Goal: Information Seeking & Learning: Learn about a topic

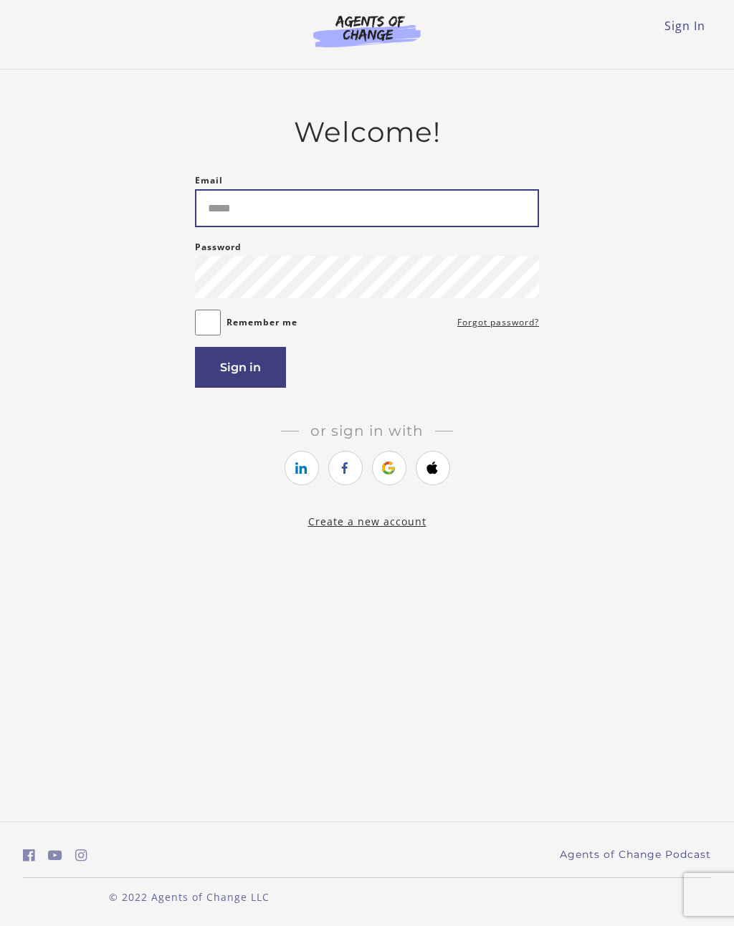
click at [500, 211] on input "Email" at bounding box center [367, 208] width 344 height 38
type input "**"
type input "**********"
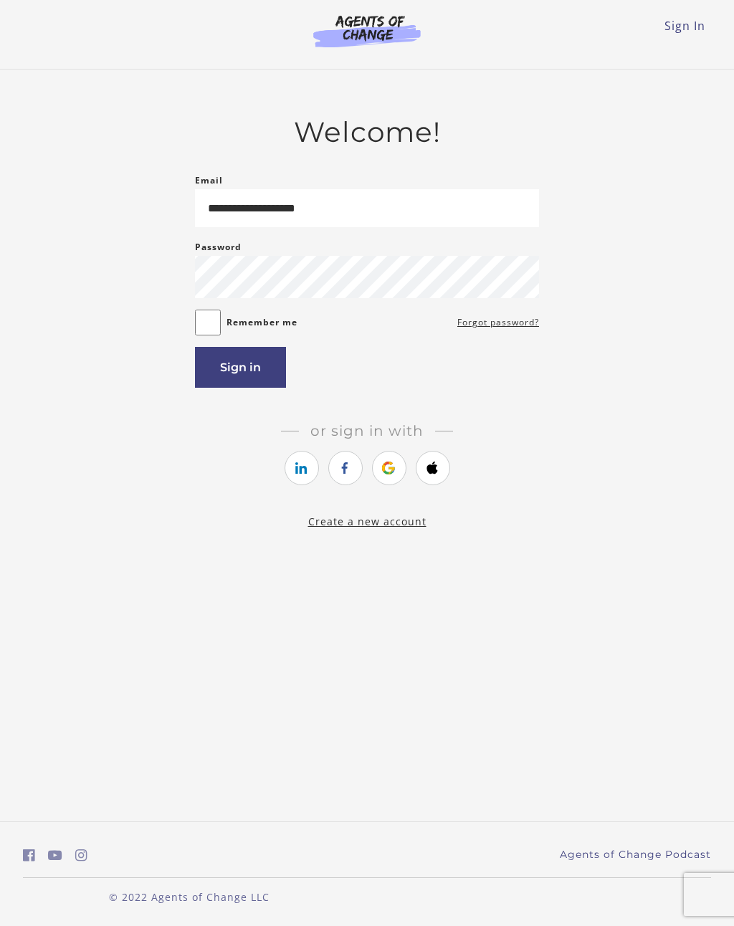
click at [267, 360] on button "Sign in" at bounding box center [240, 367] width 91 height 41
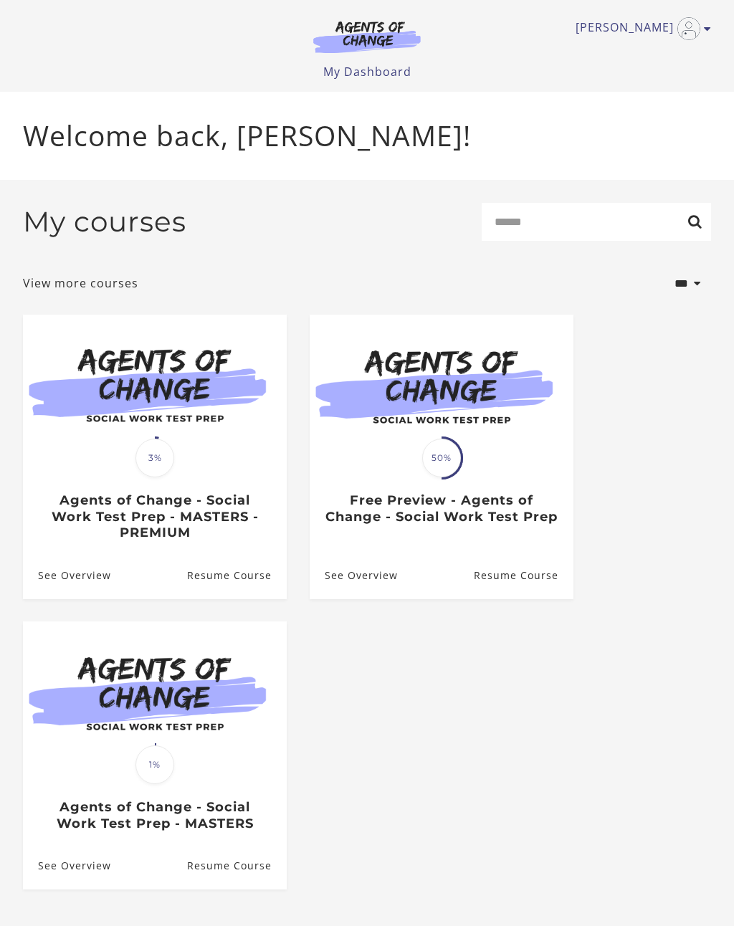
click at [550, 515] on h3 "Free Preview - Agents of Change - Social Work Test Prep" at bounding box center [441, 508] width 233 height 32
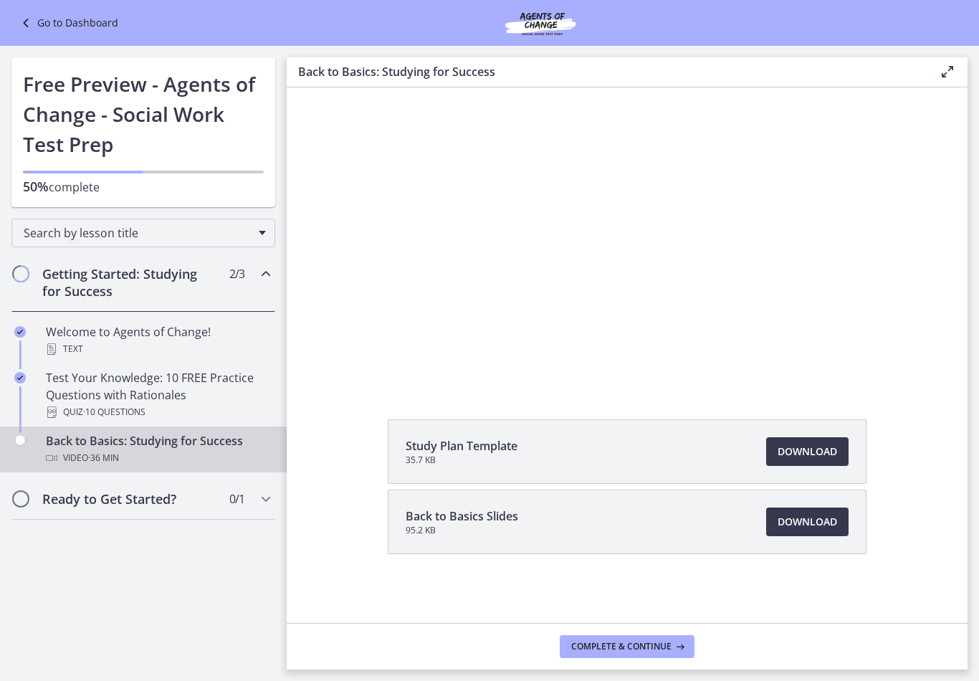
scroll to position [82, 0]
click at [676, 652] on button "Complete & continue" at bounding box center [627, 646] width 135 height 23
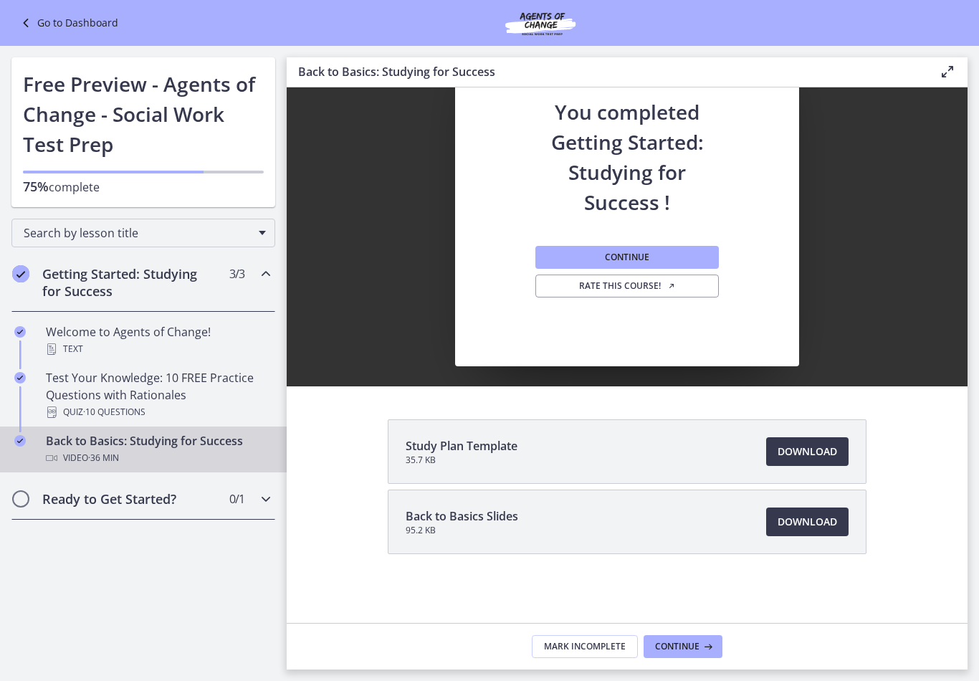
click at [206, 505] on h2 "Ready to Get Started?" at bounding box center [129, 498] width 175 height 17
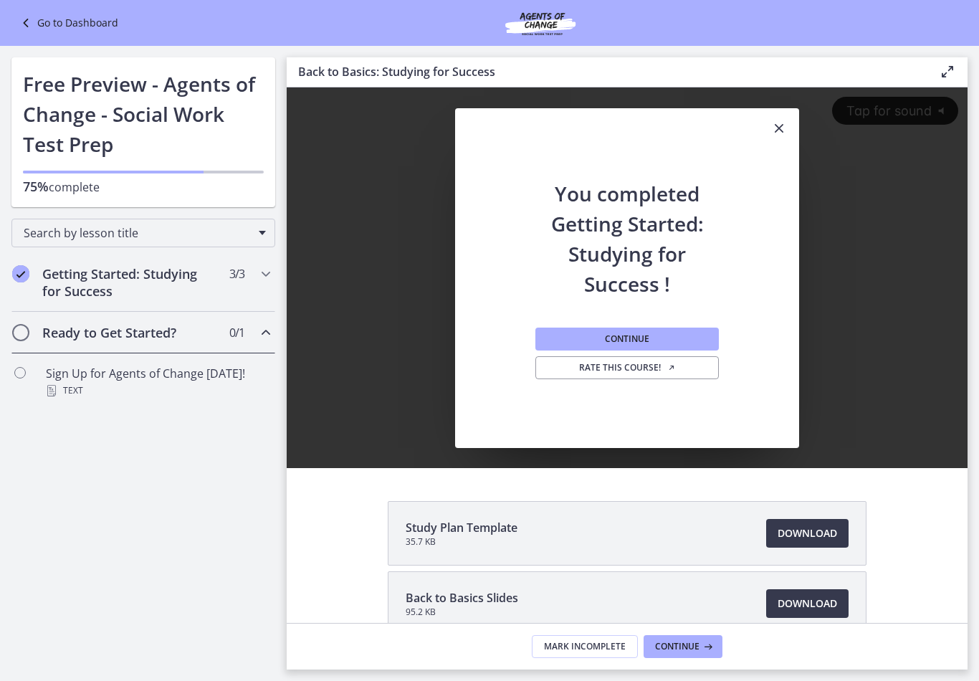
scroll to position [0, 0]
click at [670, 340] on button "Continue" at bounding box center [626, 338] width 183 height 23
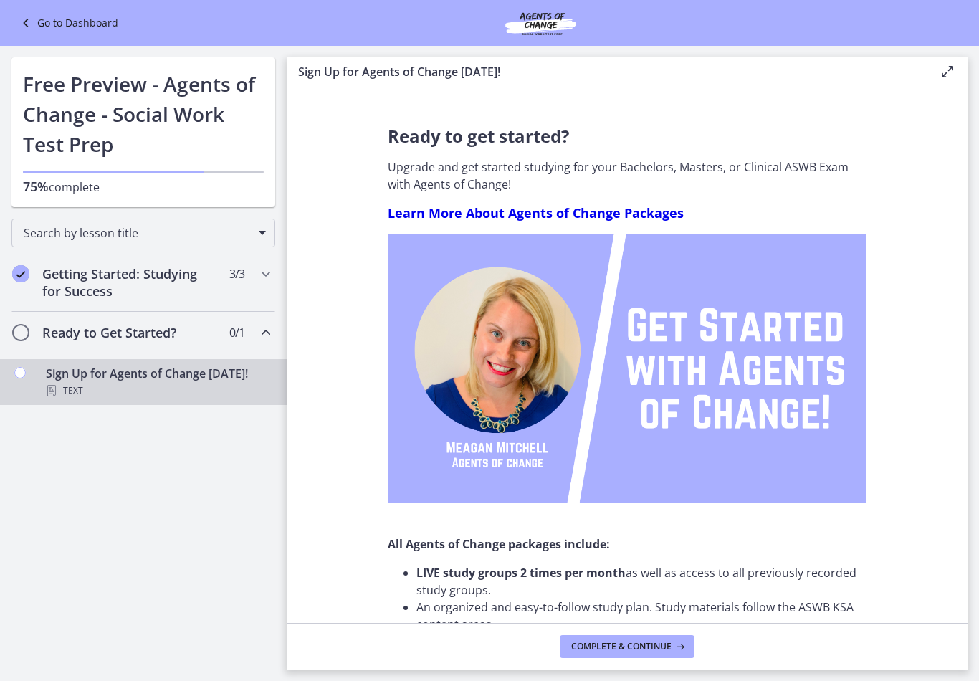
click at [658, 653] on button "Complete & continue" at bounding box center [627, 646] width 135 height 23
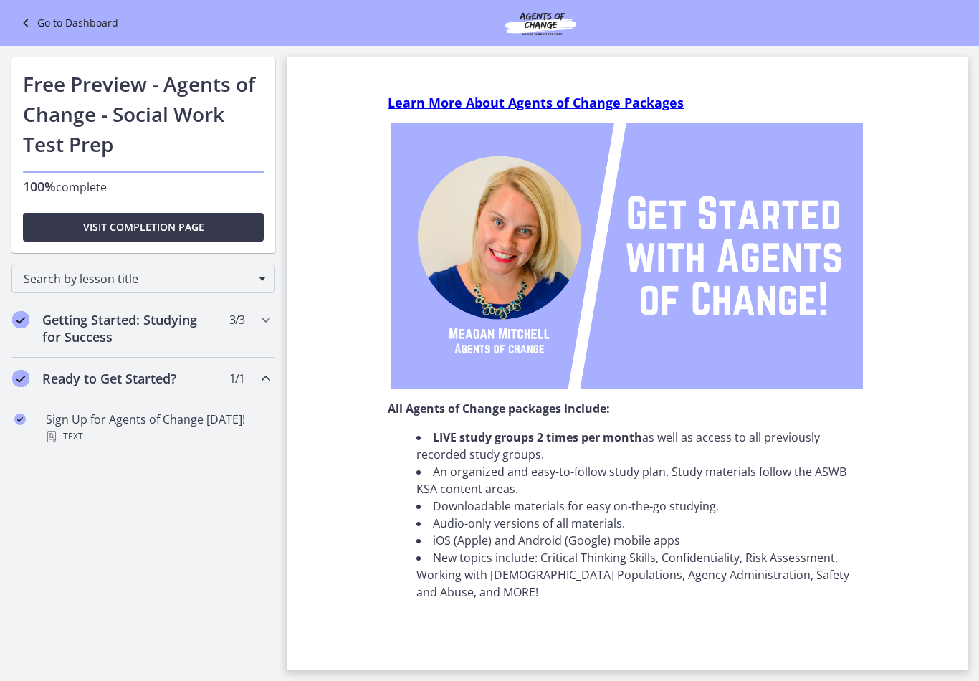
scroll to position [110, 0]
click at [80, 31] on link "Go to Dashboard" at bounding box center [67, 22] width 101 height 17
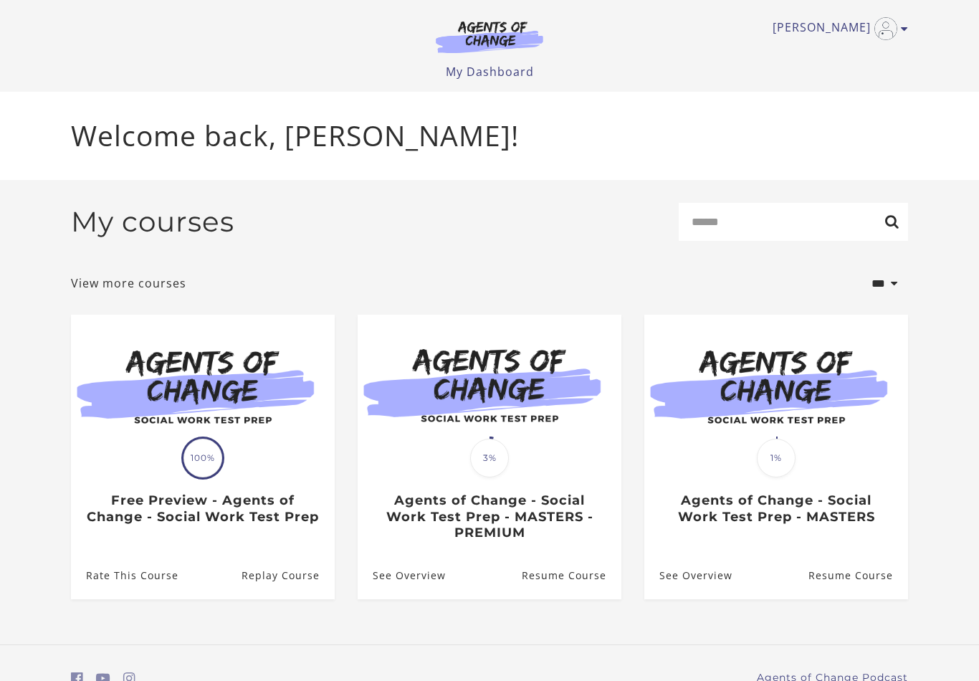
click at [560, 519] on h3 "Agents of Change - Social Work Test Prep - MASTERS - PREMIUM" at bounding box center [489, 516] width 233 height 49
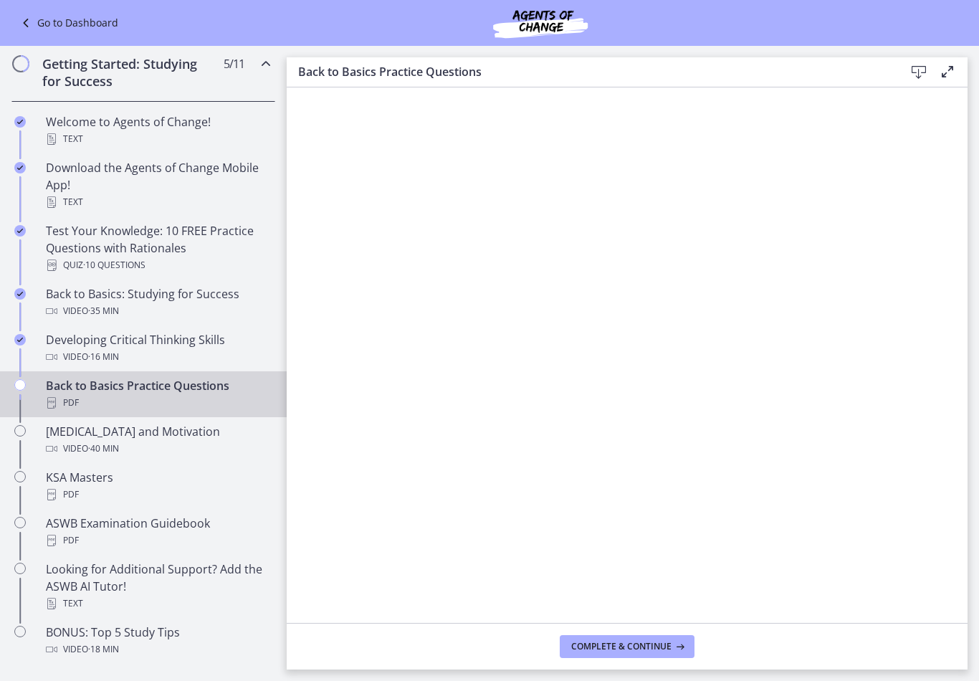
scroll to position [214, 0]
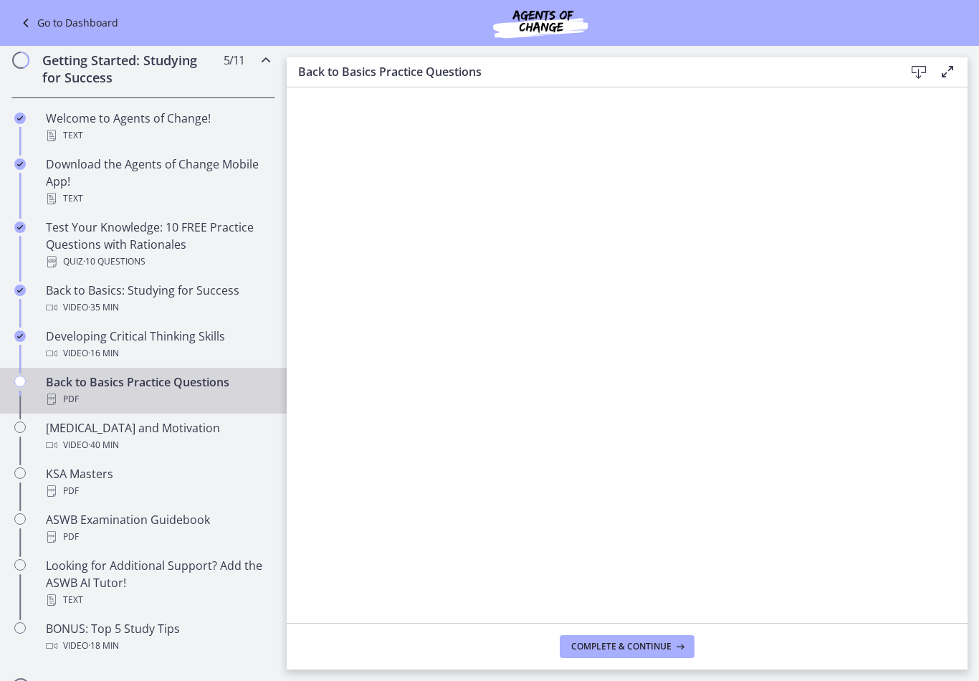
click at [638, 646] on span "Complete & continue" at bounding box center [621, 646] width 100 height 11
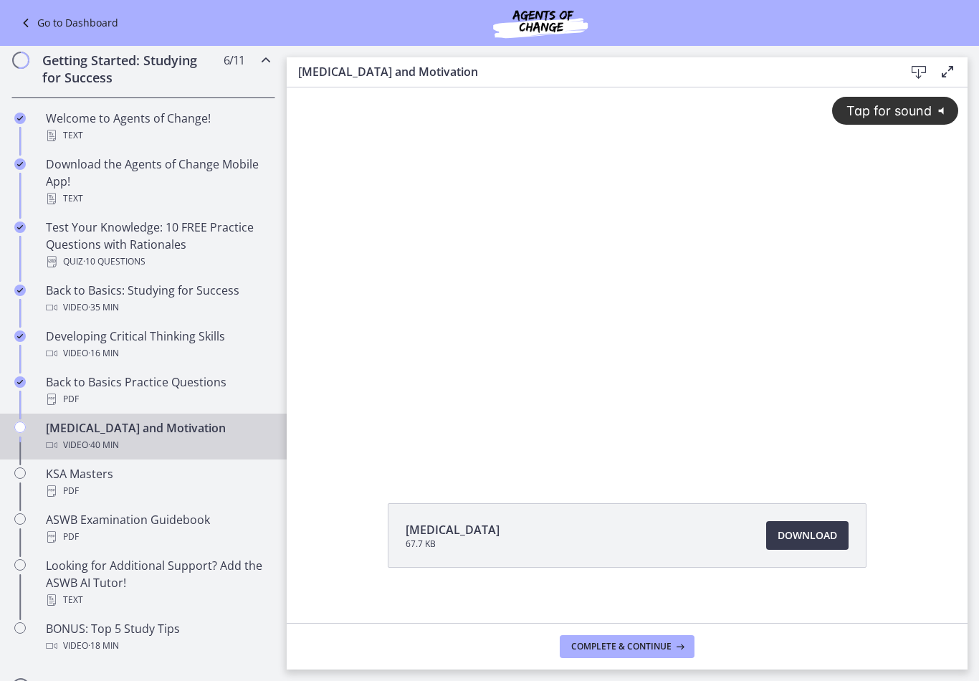
click at [911, 111] on span "Tap for sound" at bounding box center [882, 110] width 98 height 15
click at [899, 277] on div at bounding box center [627, 278] width 681 height 383
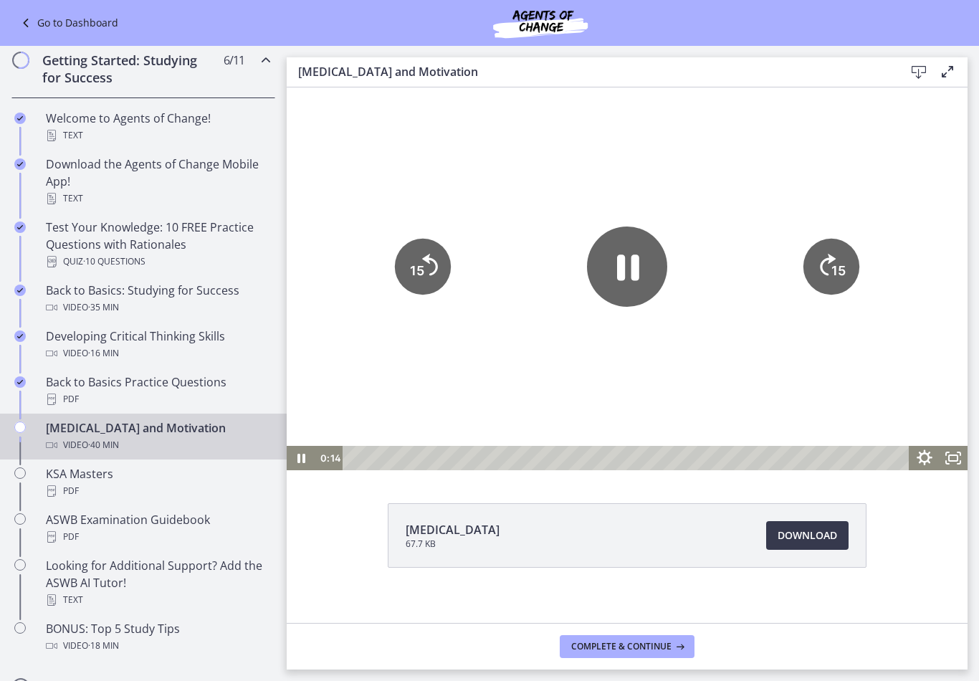
click at [916, 466] on icon "Show settings menu" at bounding box center [924, 457] width 34 height 29
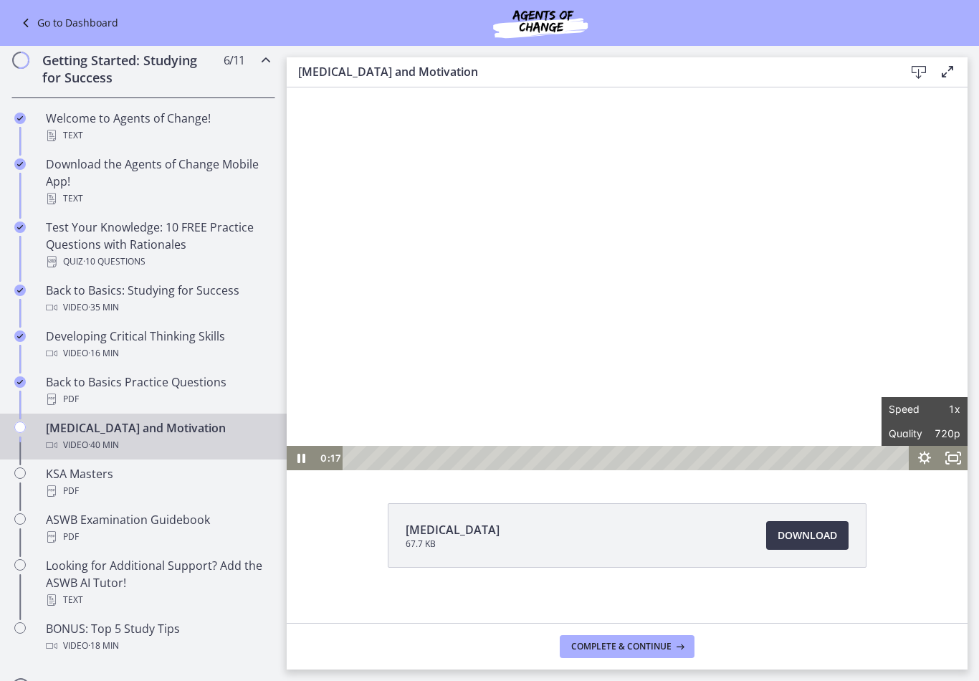
click at [915, 515] on div "[MEDICAL_DATA] 67.7 KB Download Opens in a new window" at bounding box center [627, 569] width 681 height 133
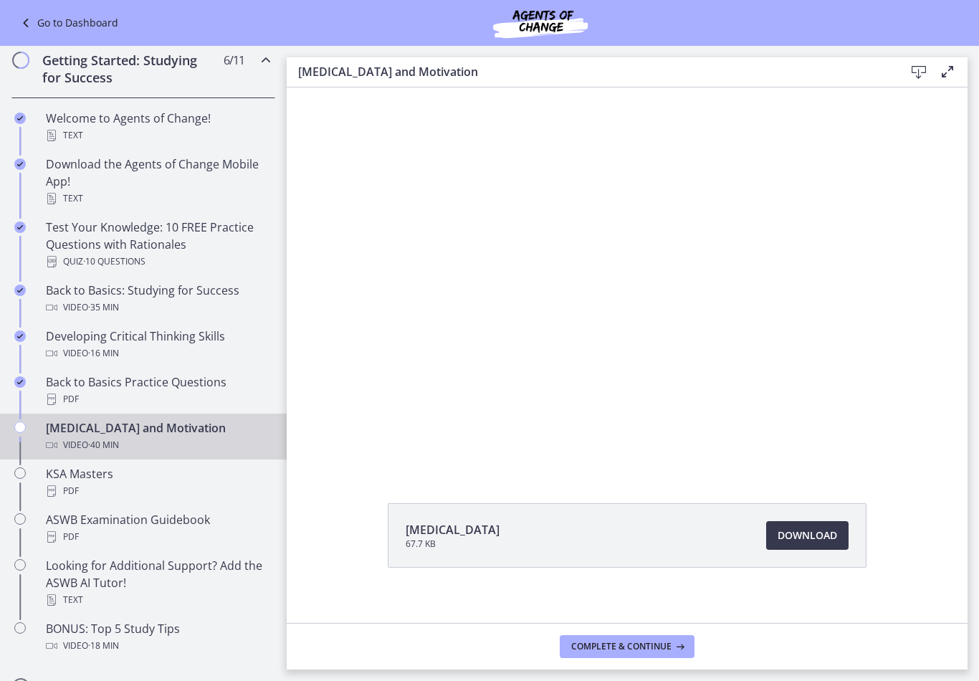
click at [851, 305] on div at bounding box center [627, 278] width 681 height 383
click at [840, 354] on div at bounding box center [627, 278] width 681 height 383
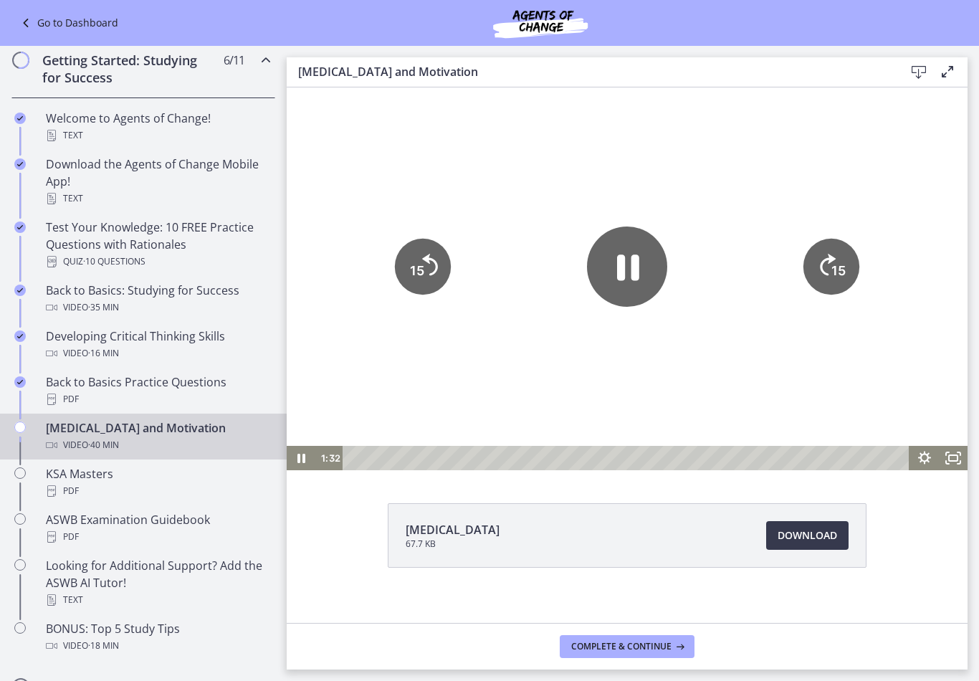
click at [829, 271] on icon "15" at bounding box center [831, 267] width 56 height 56
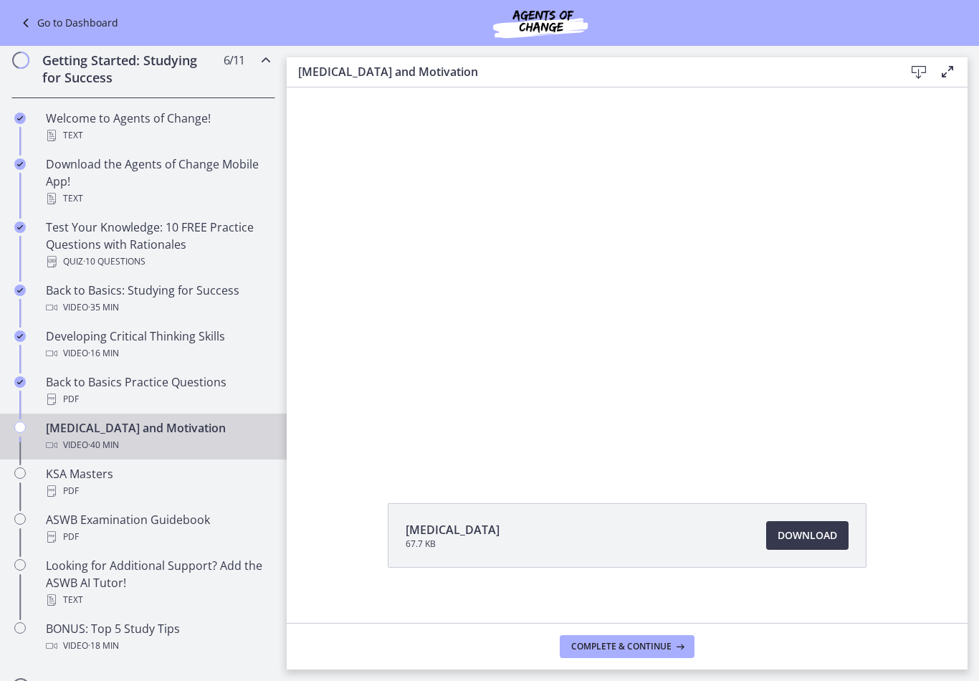
click at [841, 280] on div at bounding box center [627, 278] width 681 height 383
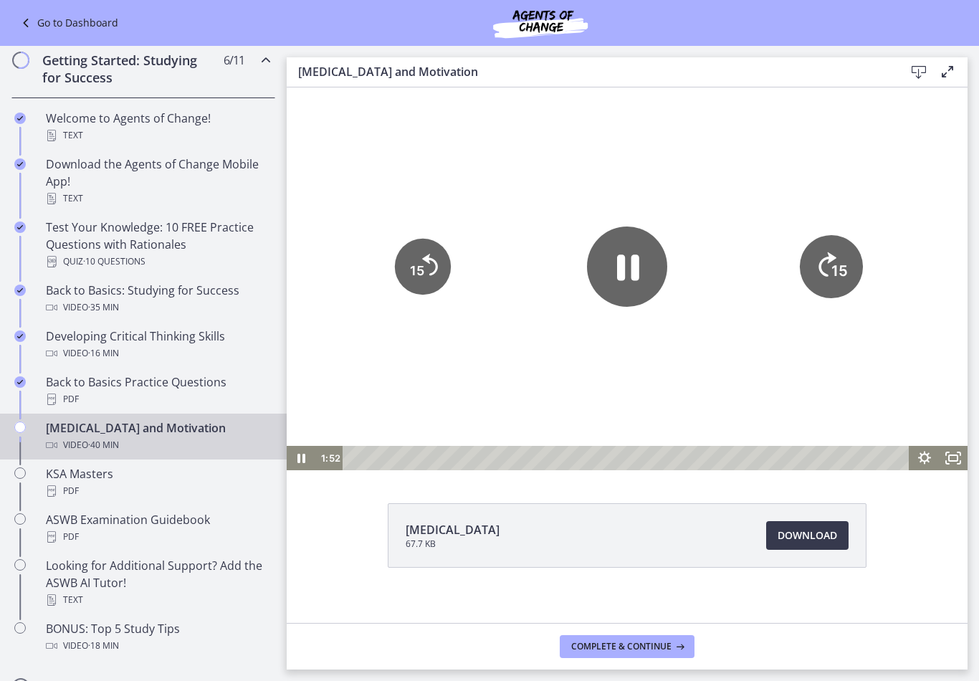
click at [827, 279] on icon "15" at bounding box center [831, 266] width 63 height 63
click at [832, 273] on text "15" at bounding box center [838, 270] width 14 height 15
click at [832, 272] on text "15" at bounding box center [838, 270] width 14 height 15
click at [827, 263] on icon "Skip ahead 15 seconds" at bounding box center [827, 264] width 18 height 24
click at [842, 263] on tspan "15" at bounding box center [838, 270] width 14 height 15
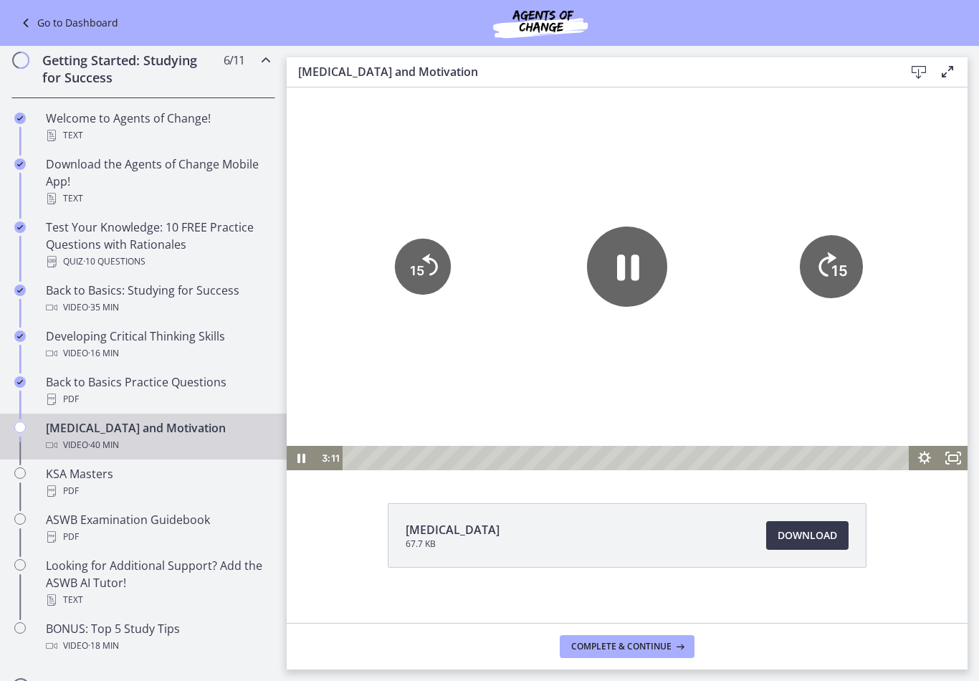
click at [840, 269] on tspan "15" at bounding box center [839, 271] width 16 height 18
click at [840, 242] on icon "15" at bounding box center [831, 267] width 56 height 56
click at [844, 244] on icon "15" at bounding box center [831, 267] width 56 height 56
click at [838, 254] on icon "15" at bounding box center [831, 267] width 56 height 56
click at [832, 251] on icon "15" at bounding box center [831, 266] width 63 height 63
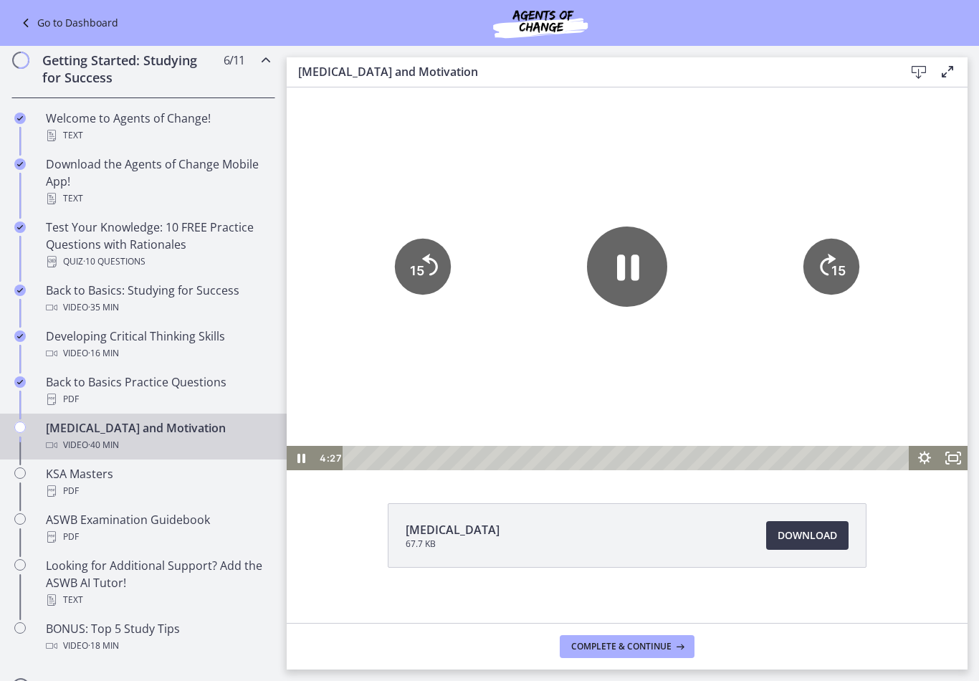
click at [831, 251] on icon "15" at bounding box center [831, 267] width 56 height 56
click at [829, 247] on icon "15" at bounding box center [831, 267] width 56 height 56
click at [828, 247] on icon "15" at bounding box center [831, 217] width 70 height 70
click at [827, 253] on icon "Skip ahead 15 seconds" at bounding box center [827, 264] width 18 height 24
click at [835, 239] on icon "15" at bounding box center [831, 267] width 56 height 56
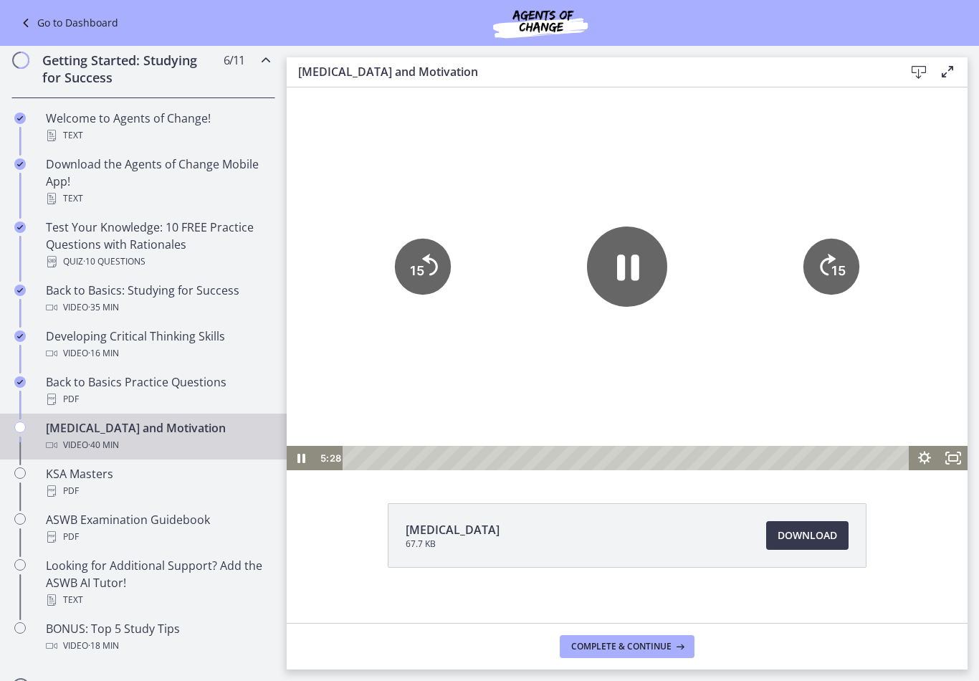
click at [838, 251] on icon "15" at bounding box center [831, 267] width 56 height 56
click at [826, 247] on icon "15" at bounding box center [831, 267] width 56 height 56
click at [837, 245] on icon "15" at bounding box center [831, 267] width 56 height 56
click at [840, 233] on div at bounding box center [627, 278] width 681 height 383
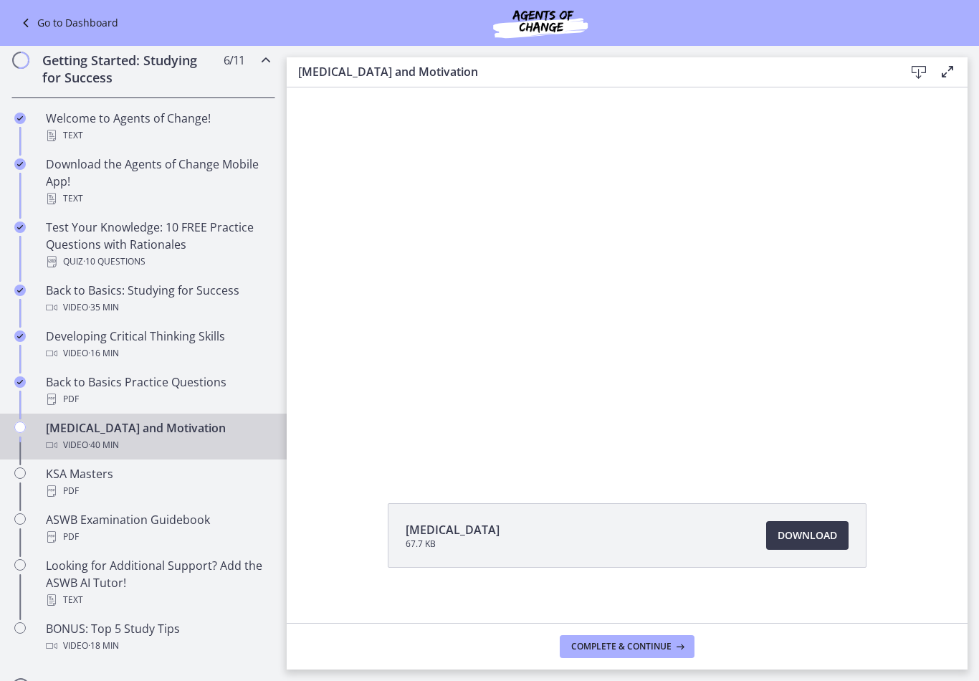
click at [830, 257] on div at bounding box center [627, 278] width 681 height 383
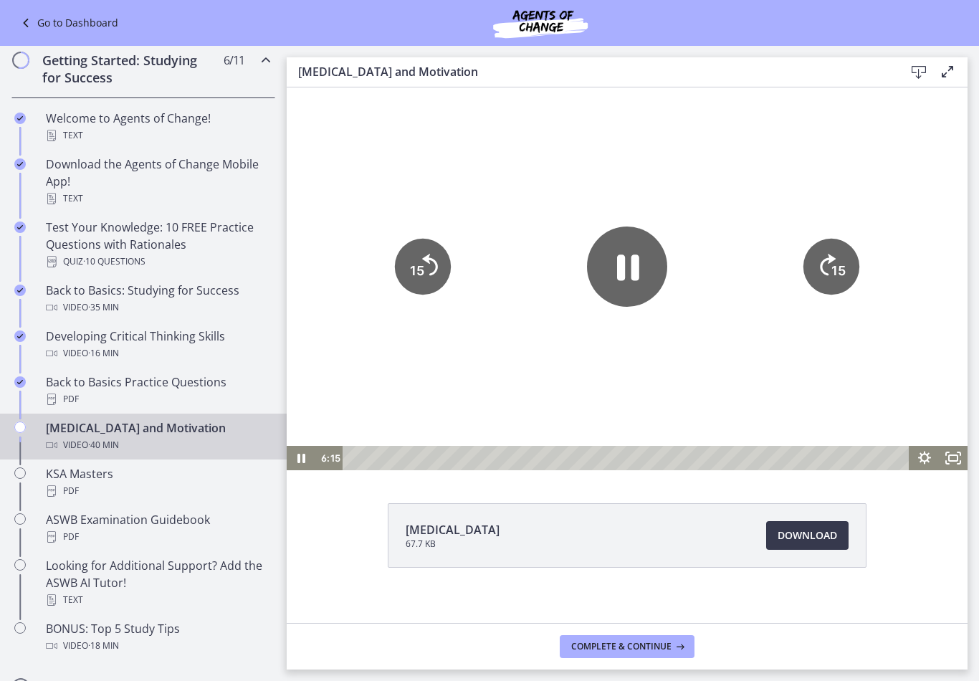
click at [823, 268] on icon "15" at bounding box center [831, 267] width 56 height 56
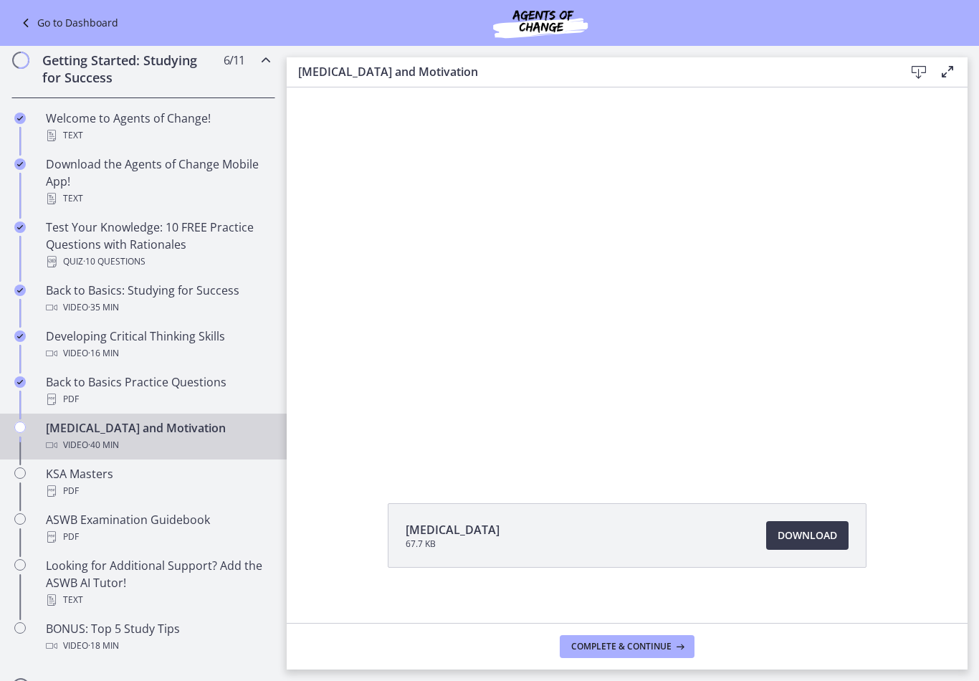
click at [850, 314] on div at bounding box center [627, 278] width 681 height 383
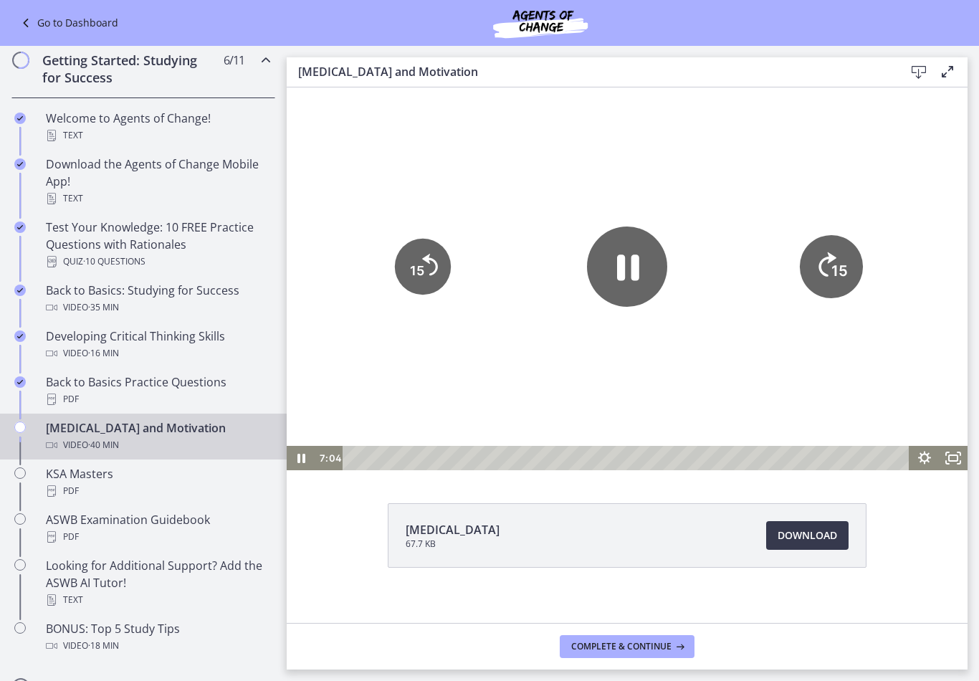
click at [825, 272] on icon "Skip ahead 15 seconds" at bounding box center [827, 264] width 18 height 24
click at [843, 246] on icon "15" at bounding box center [831, 267] width 56 height 56
click at [831, 236] on icon "15" at bounding box center [831, 217] width 70 height 70
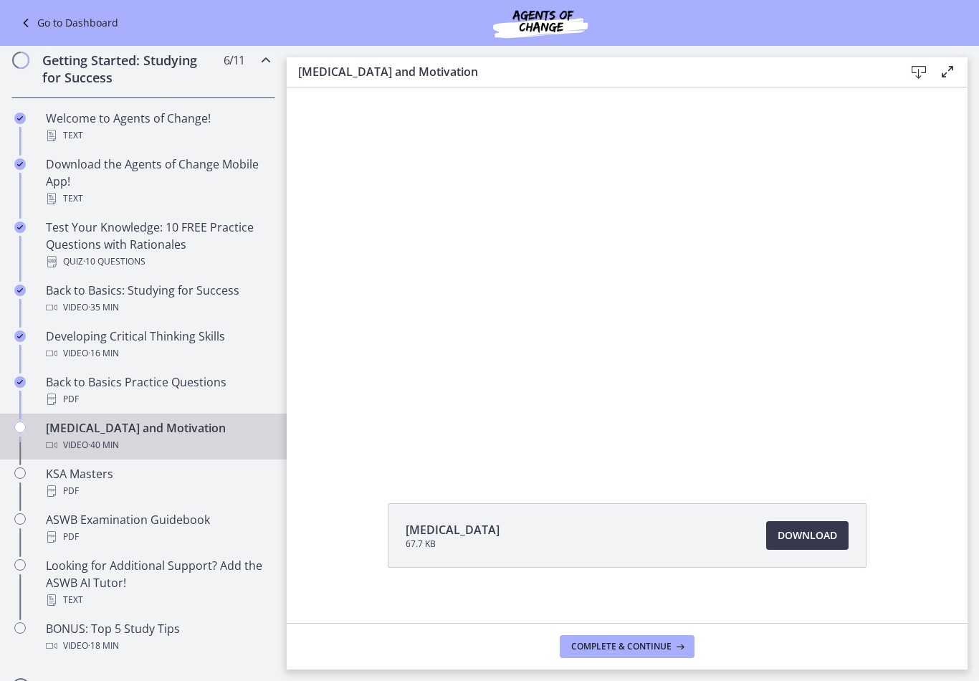
click at [878, 282] on div at bounding box center [627, 278] width 681 height 383
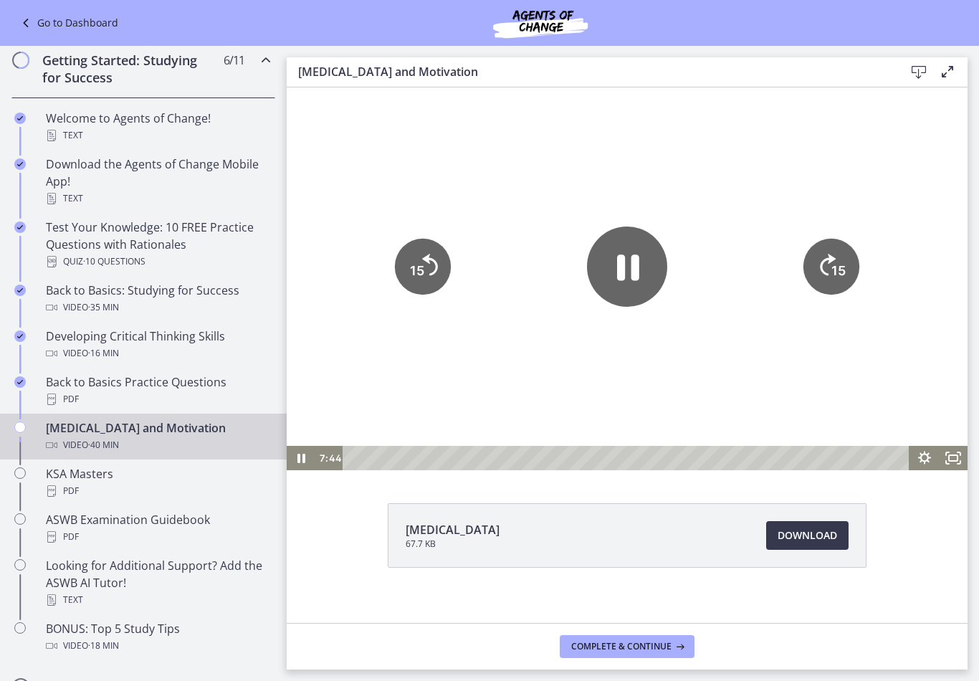
click at [830, 279] on icon "15" at bounding box center [831, 267] width 56 height 56
click at [834, 259] on icon "Skip ahead 15 seconds" at bounding box center [827, 264] width 18 height 24
click at [834, 259] on icon "15" at bounding box center [831, 267] width 56 height 56
click at [826, 281] on icon "15" at bounding box center [831, 266] width 63 height 63
click at [835, 256] on icon "15" at bounding box center [831, 267] width 56 height 56
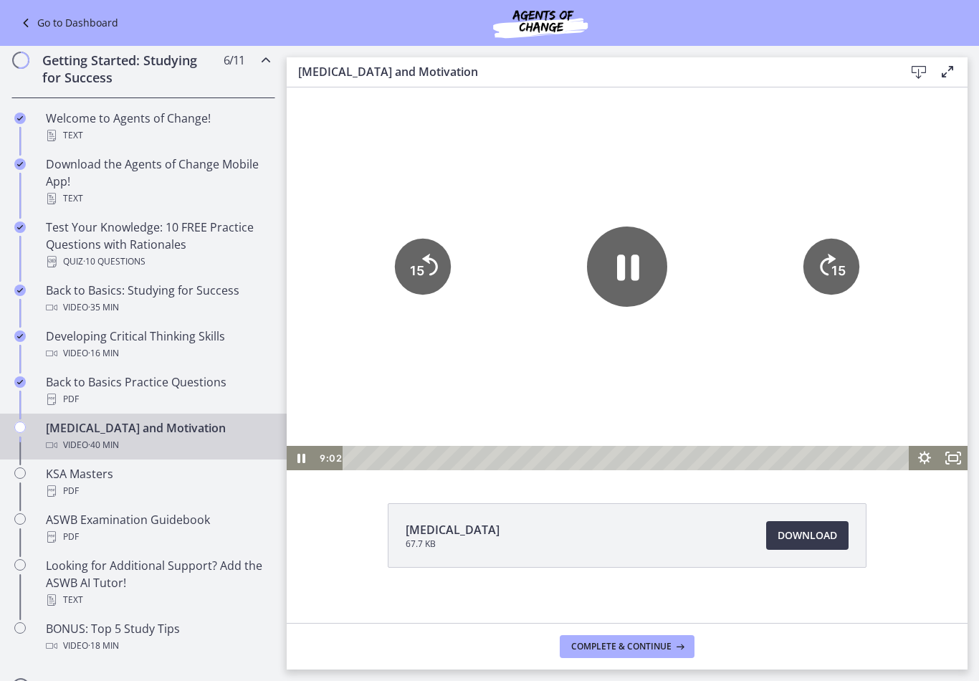
click at [838, 239] on icon "15" at bounding box center [831, 217] width 70 height 70
click at [838, 246] on icon "15" at bounding box center [831, 267] width 56 height 56
click at [840, 248] on icon "15" at bounding box center [831, 267] width 56 height 56
click at [850, 245] on icon "15" at bounding box center [831, 267] width 56 height 56
click at [843, 254] on icon "15" at bounding box center [831, 266] width 63 height 63
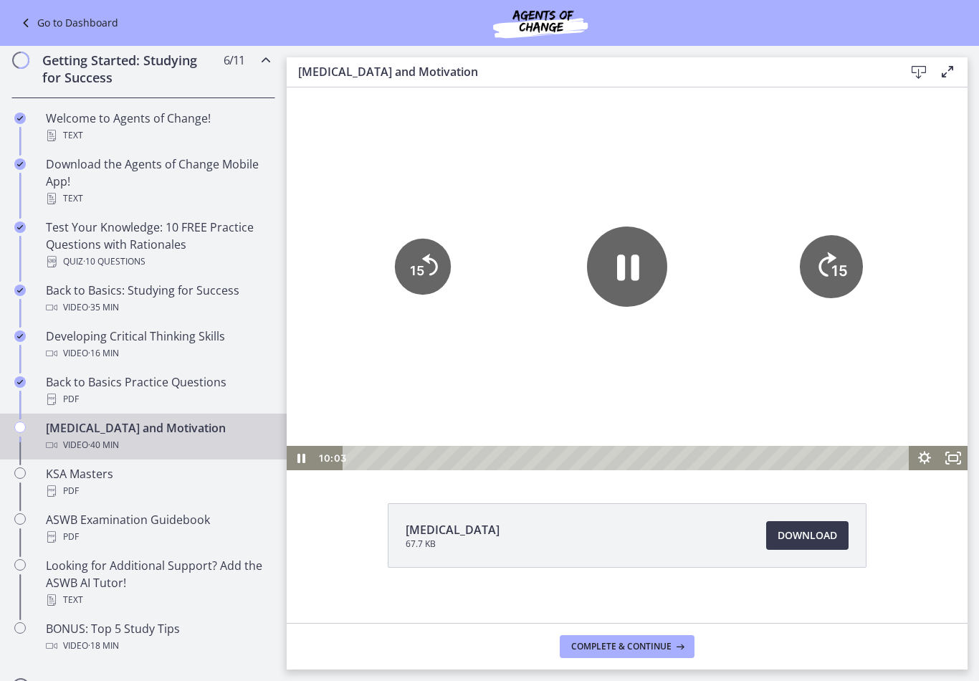
click at [842, 254] on icon "15" at bounding box center [831, 266] width 63 height 63
click at [847, 239] on icon "15" at bounding box center [831, 267] width 56 height 56
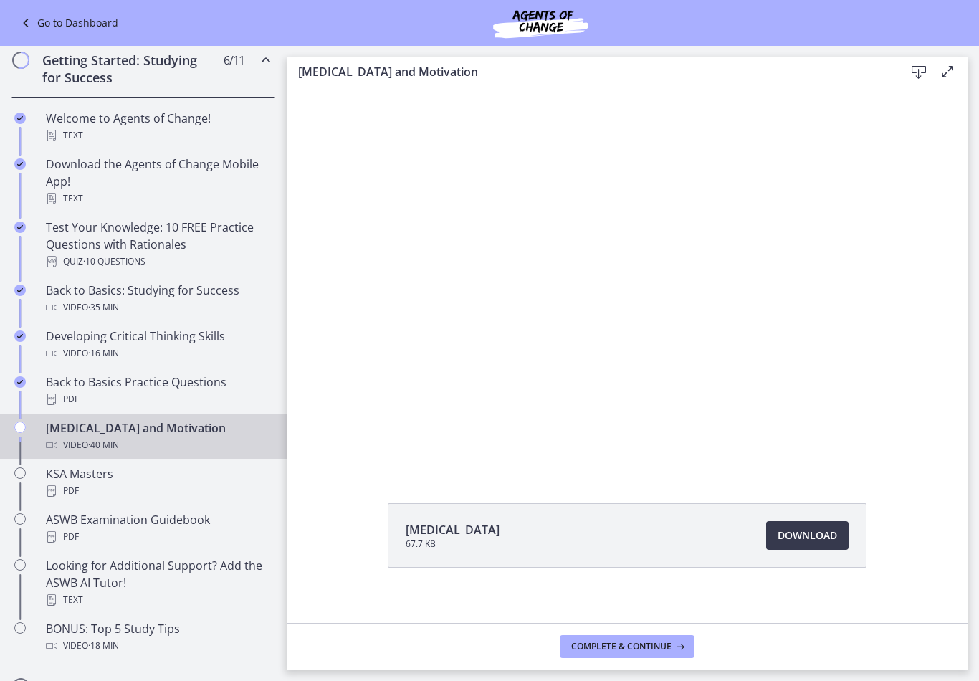
click at [684, 646] on icon at bounding box center [678, 646] width 14 height 11
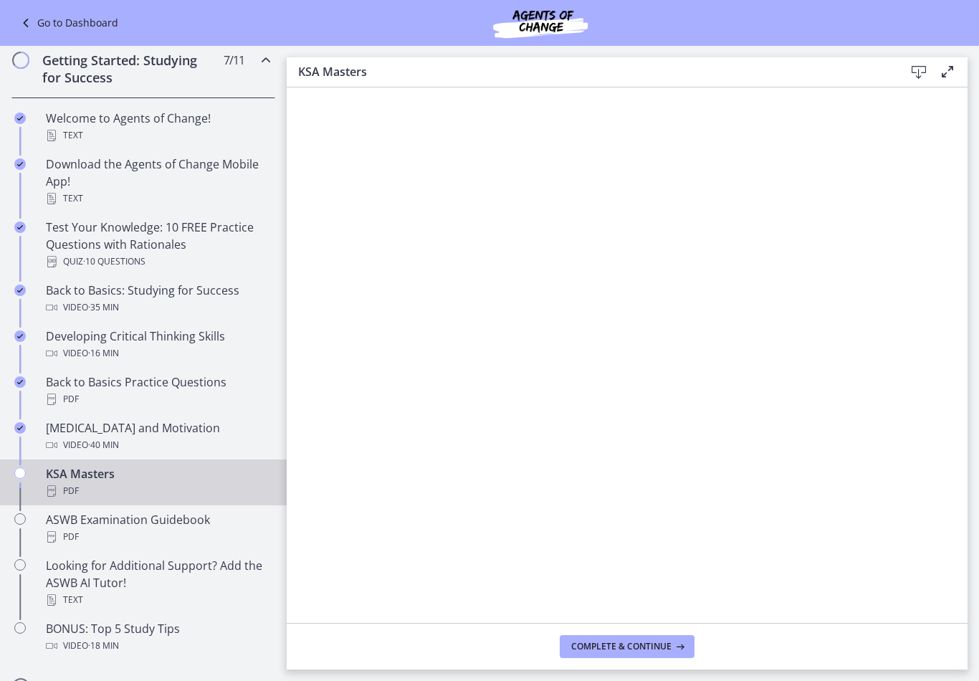
click at [659, 656] on button "Complete & continue" at bounding box center [627, 646] width 135 height 23
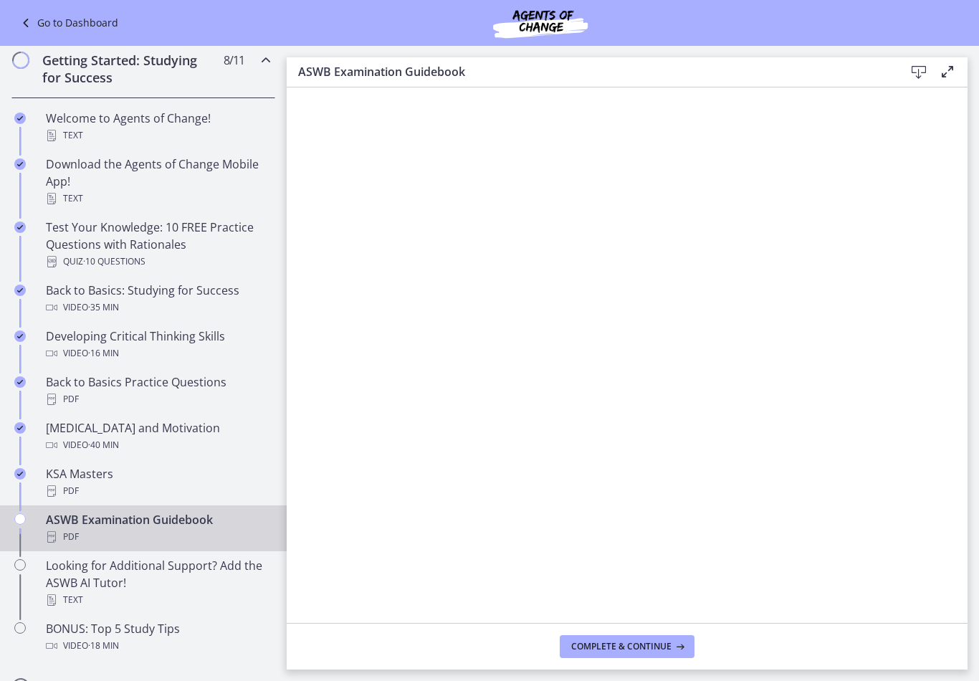
click at [658, 656] on button "Complete & continue" at bounding box center [627, 646] width 135 height 23
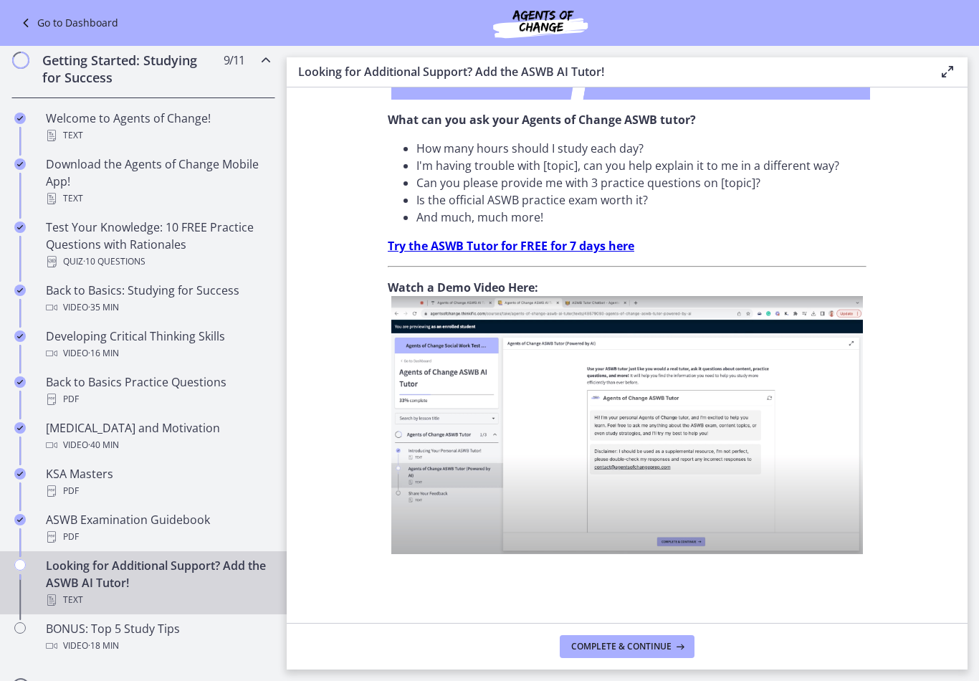
scroll to position [433, 0]
click at [666, 649] on span "Complete & continue" at bounding box center [621, 646] width 100 height 11
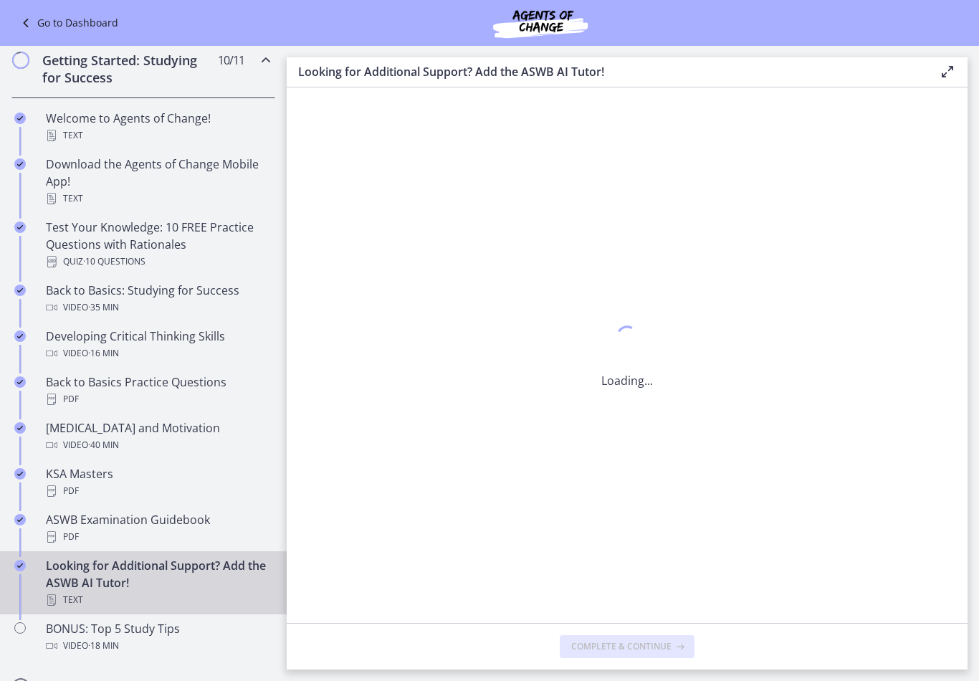
scroll to position [0, 0]
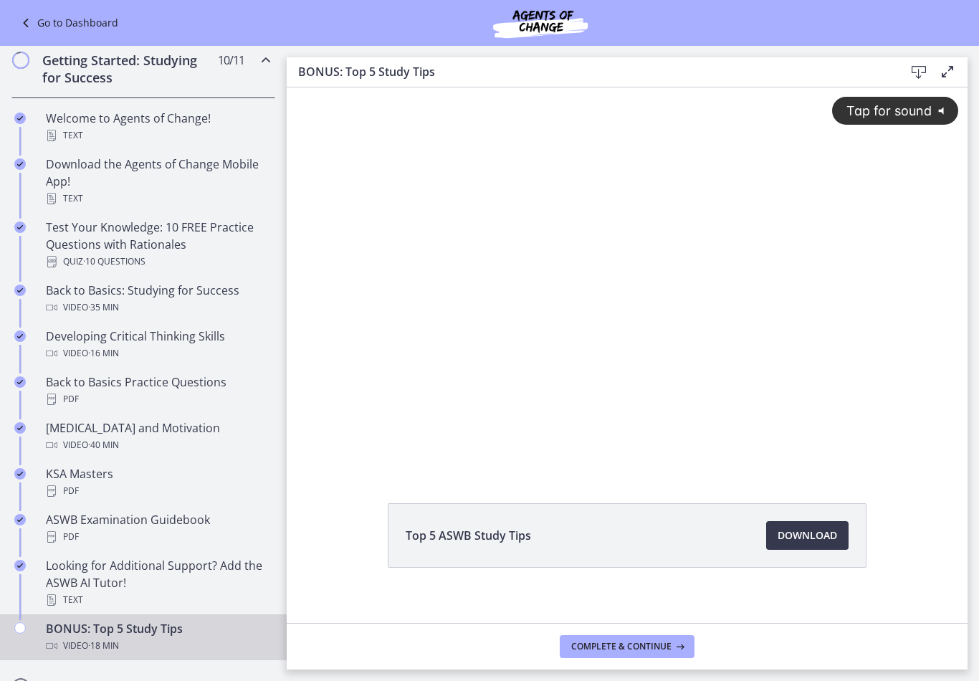
click at [899, 116] on span "Tap for sound" at bounding box center [882, 110] width 98 height 15
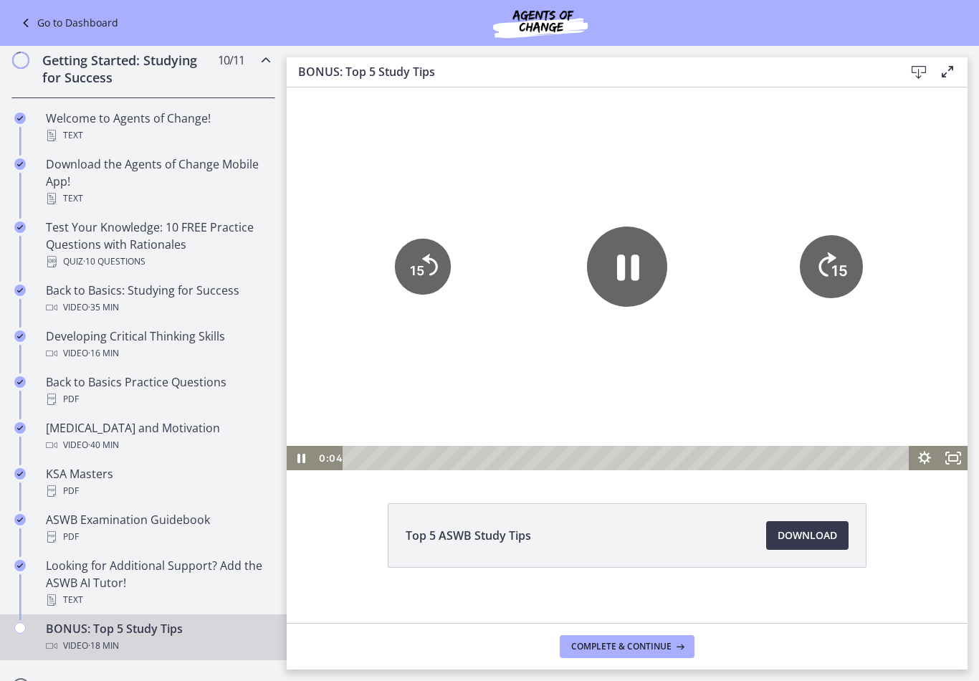
click at [842, 268] on tspan "15" at bounding box center [839, 271] width 16 height 18
click at [841, 268] on icon "15" at bounding box center [831, 266] width 63 height 63
click at [840, 252] on icon "15" at bounding box center [831, 267] width 56 height 56
click at [840, 231] on tspan "15" at bounding box center [840, 221] width 18 height 19
click at [837, 259] on icon "15" at bounding box center [831, 267] width 56 height 56
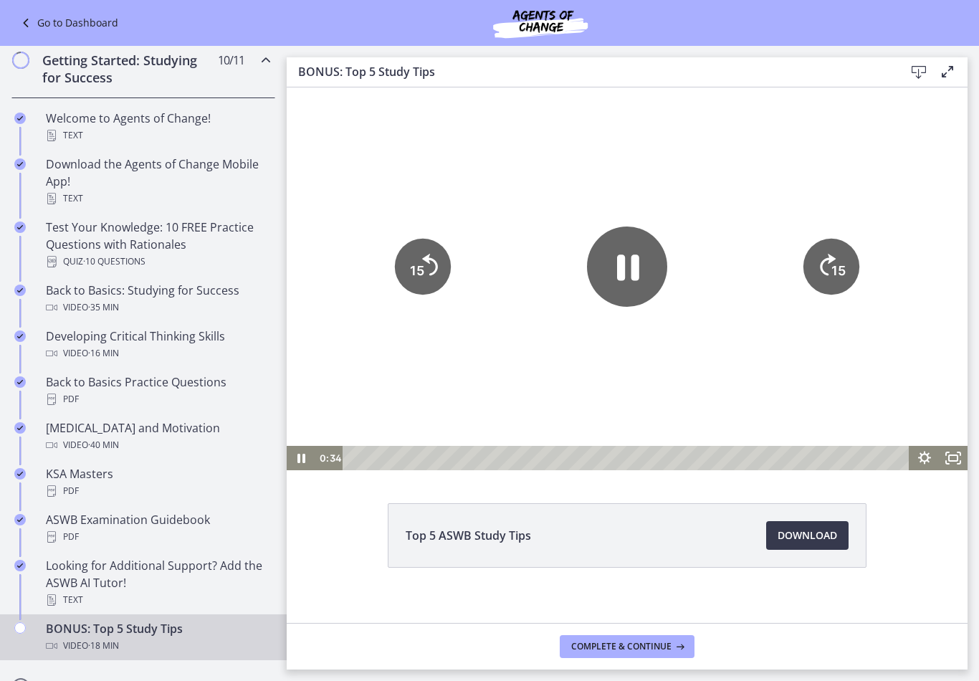
click at [837, 263] on tspan "15" at bounding box center [838, 270] width 14 height 15
click at [845, 251] on icon "15" at bounding box center [831, 267] width 56 height 56
click at [844, 263] on tspan "15" at bounding box center [838, 270] width 14 height 15
click at [847, 248] on icon "15" at bounding box center [831, 267] width 56 height 56
click at [648, 645] on span "Complete & continue" at bounding box center [621, 646] width 100 height 11
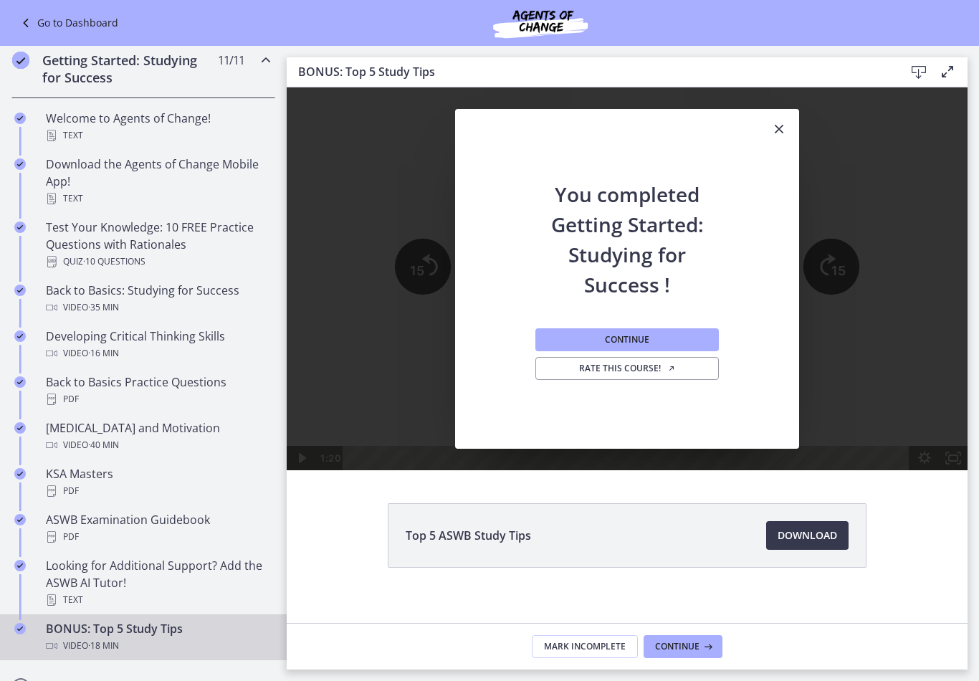
click at [676, 344] on button "Continue" at bounding box center [626, 339] width 183 height 23
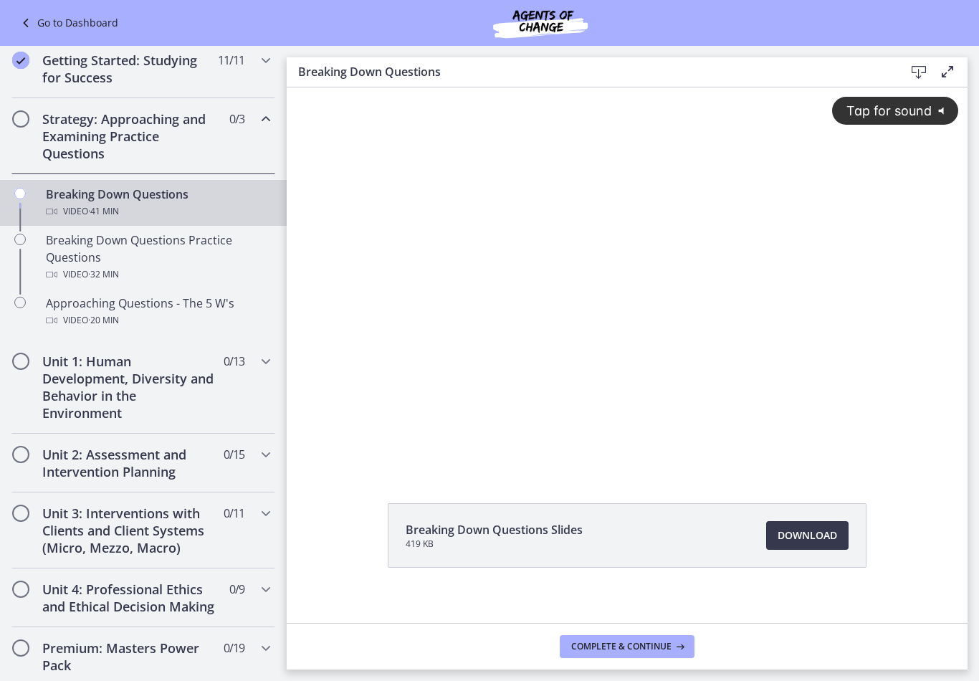
click at [914, 103] on span "Tap for sound" at bounding box center [882, 110] width 98 height 15
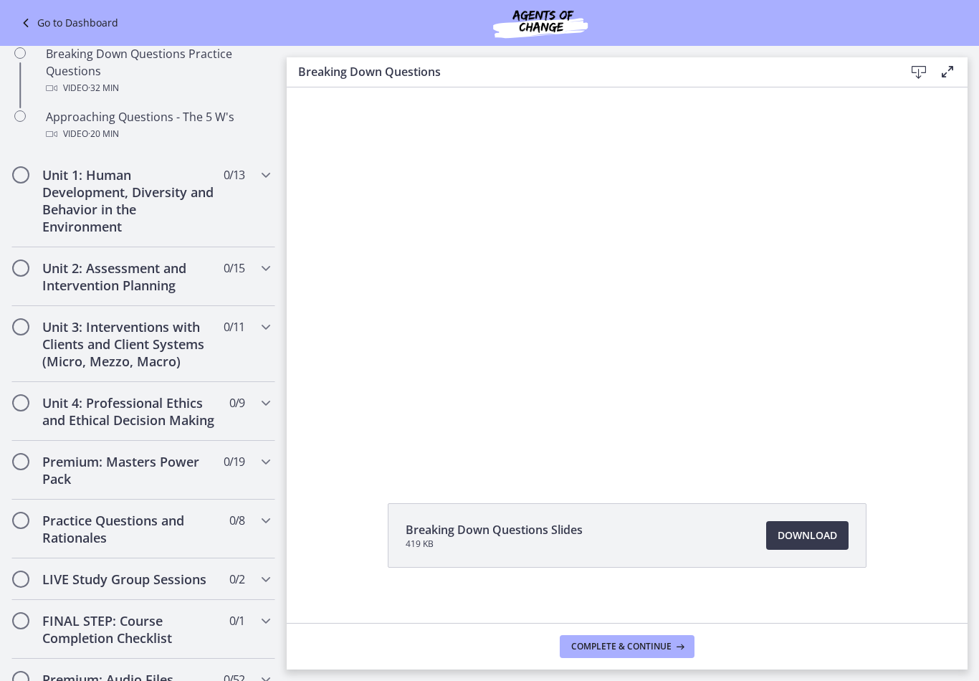
scroll to position [405, 0]
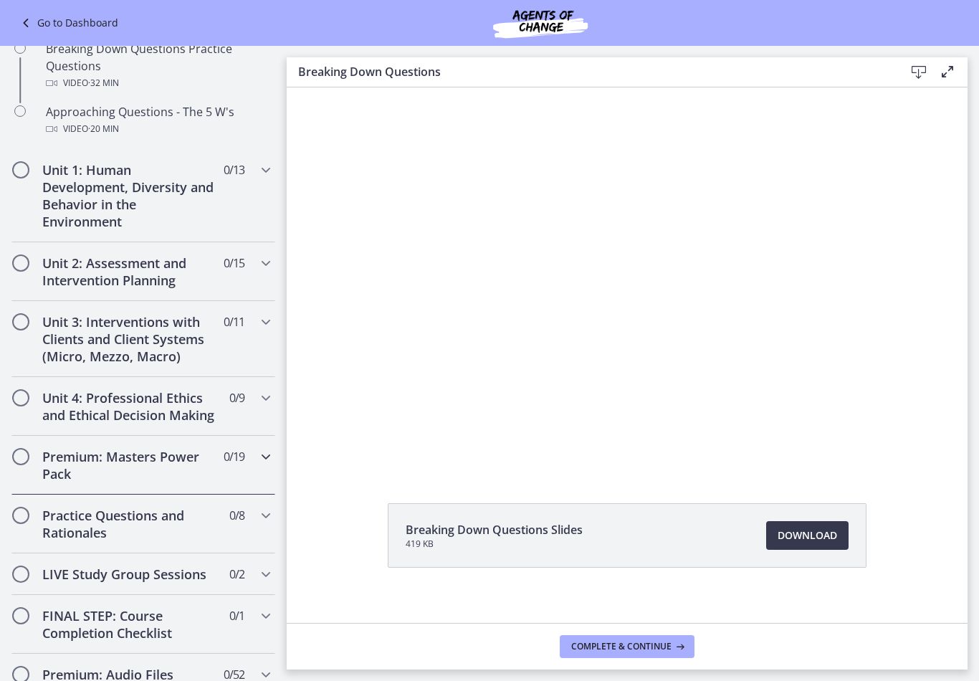
click at [262, 470] on div "Premium: Masters Power Pack 0 / 19 Completed" at bounding box center [143, 465] width 264 height 59
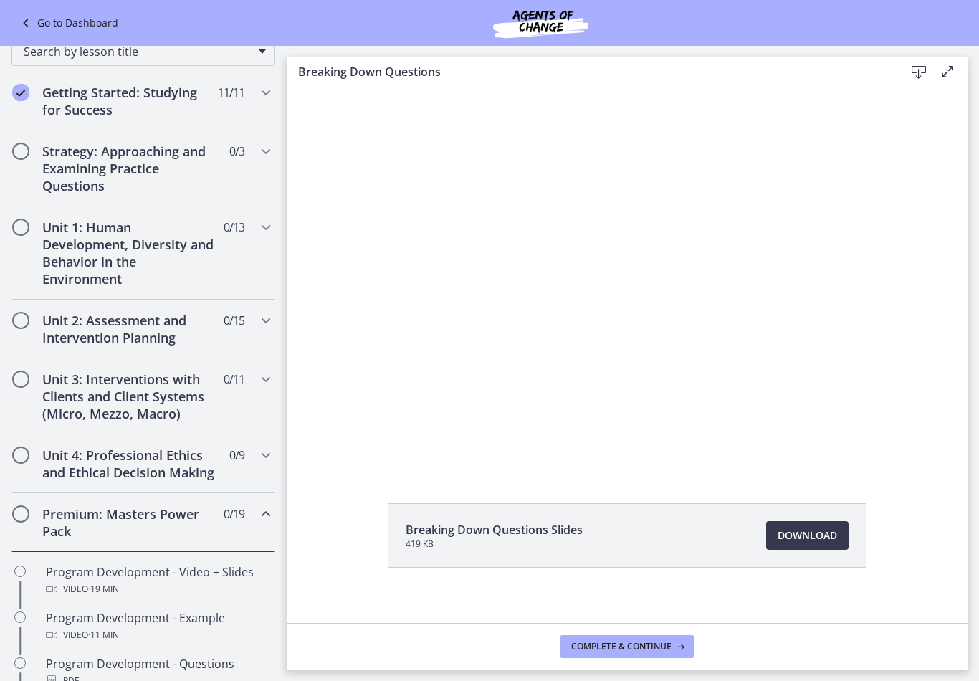
scroll to position [178, 0]
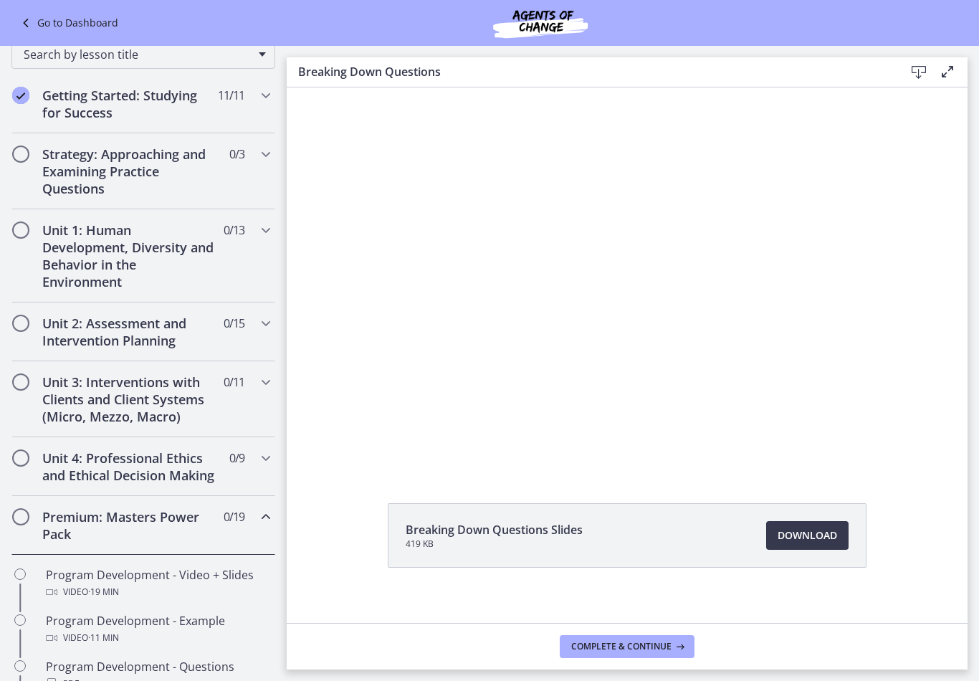
click at [257, 522] on span "Chapters" at bounding box center [265, 516] width 17 height 17
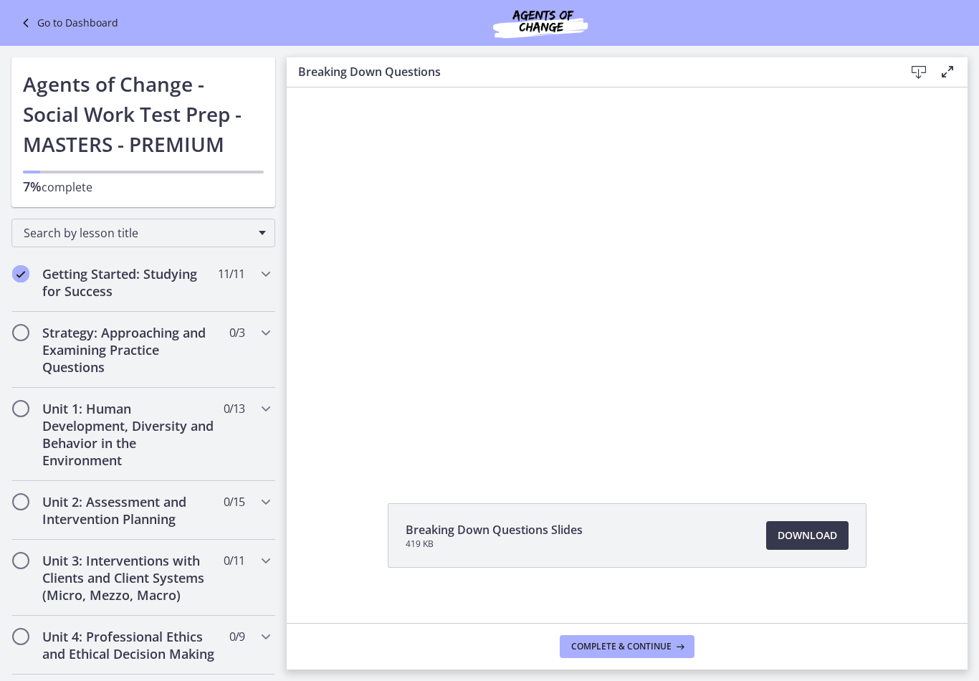
scroll to position [0, 0]
click at [274, 267] on div "Getting Started: Studying for Success 11 / 11 Completed" at bounding box center [143, 282] width 264 height 59
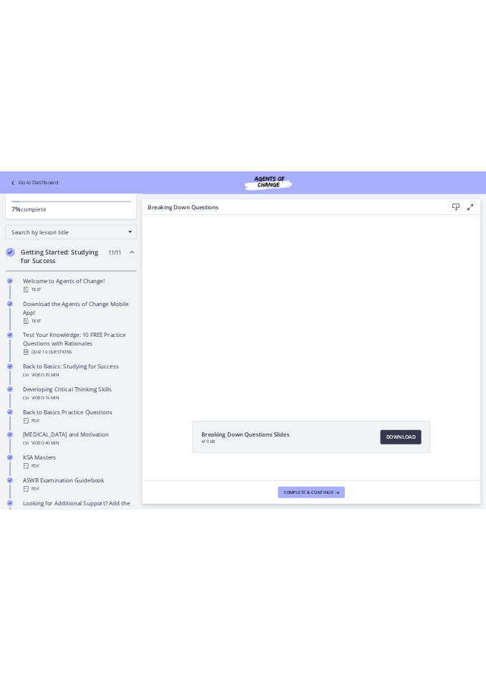
scroll to position [79, 0]
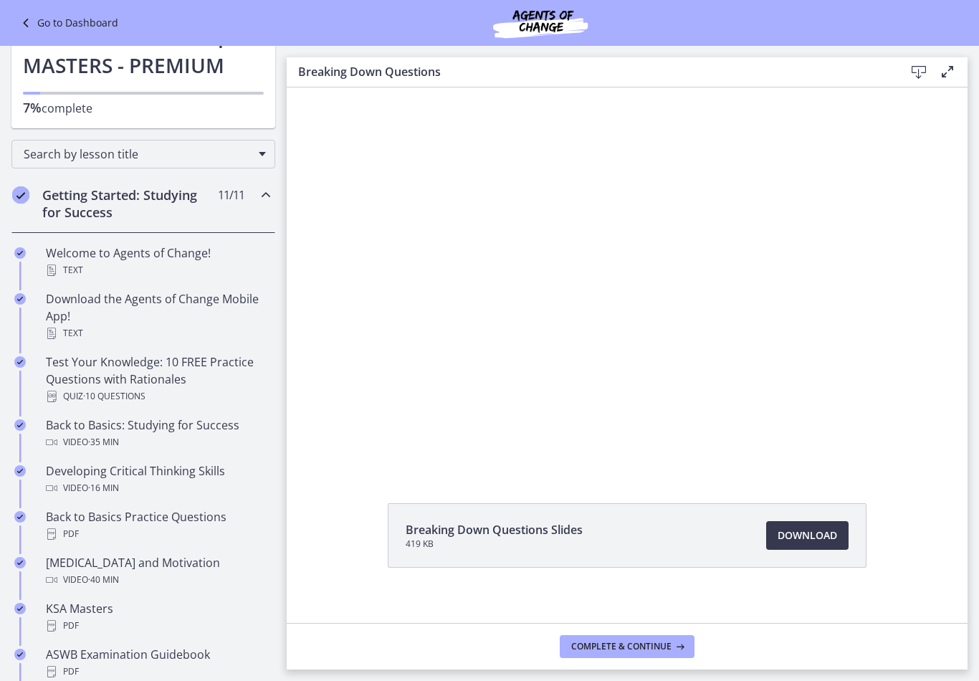
click at [267, 198] on icon "Chapters" at bounding box center [265, 194] width 17 height 17
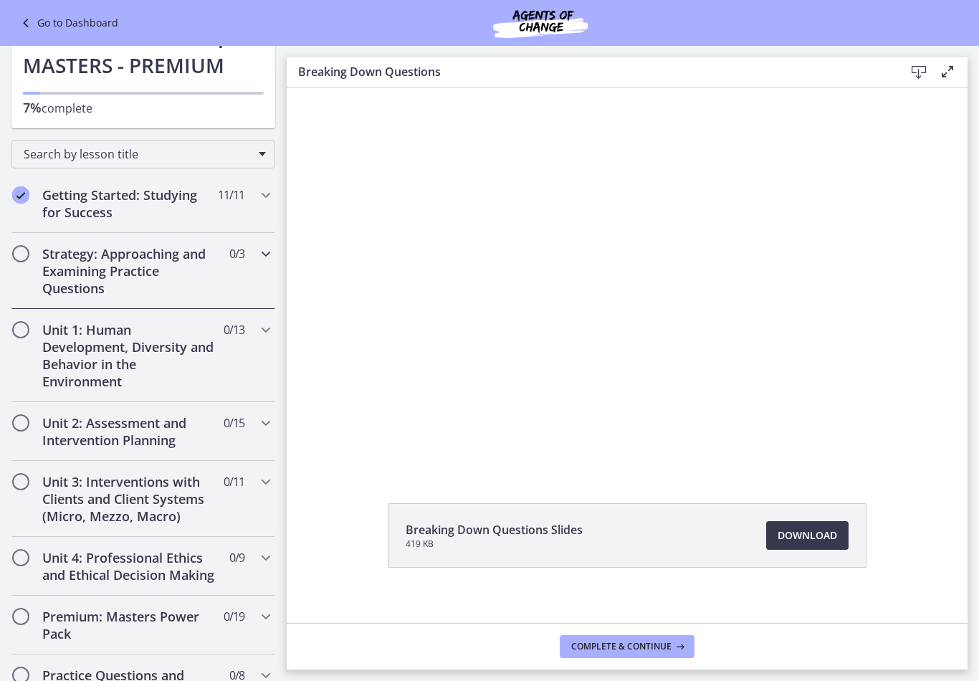
click at [268, 252] on icon "Chapters" at bounding box center [265, 253] width 17 height 17
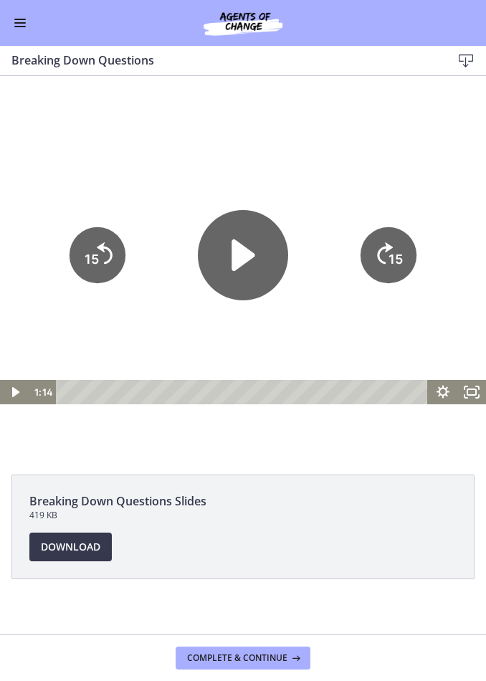
click at [240, 281] on icon "Play Video" at bounding box center [243, 255] width 90 height 90
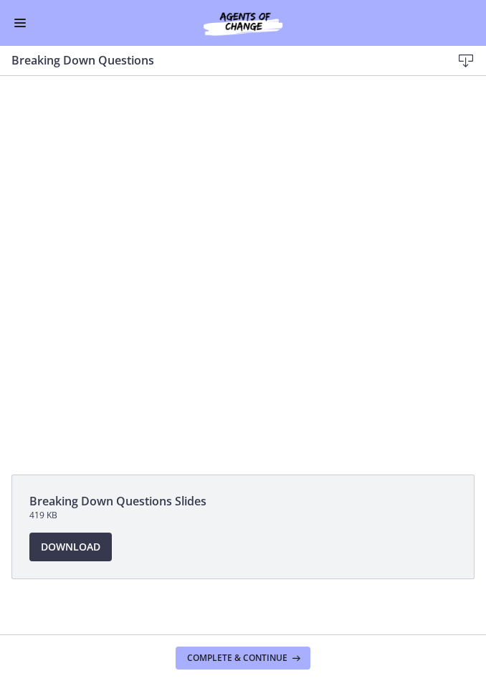
click at [448, 310] on div at bounding box center [243, 266] width 486 height 273
click at [165, 313] on div at bounding box center [243, 266] width 486 height 273
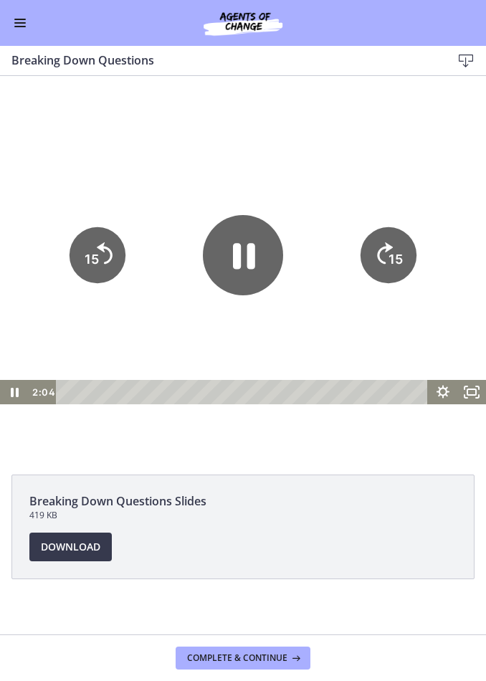
click at [95, 260] on tspan "15" at bounding box center [92, 258] width 14 height 15
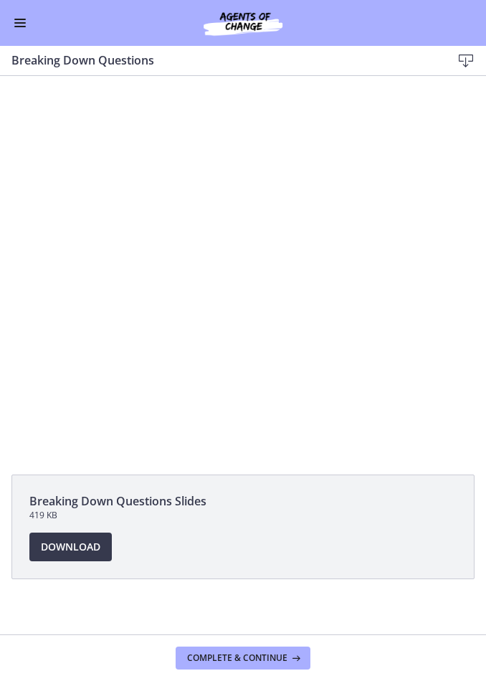
click at [417, 251] on div at bounding box center [243, 266] width 486 height 273
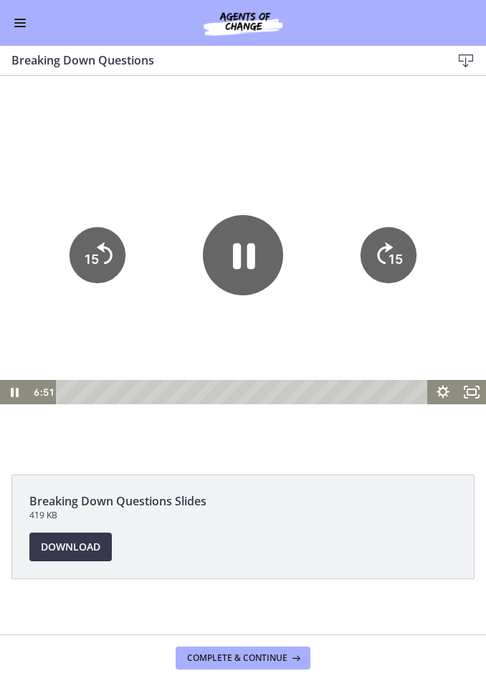
click at [363, 255] on icon "15" at bounding box center [388, 255] width 56 height 56
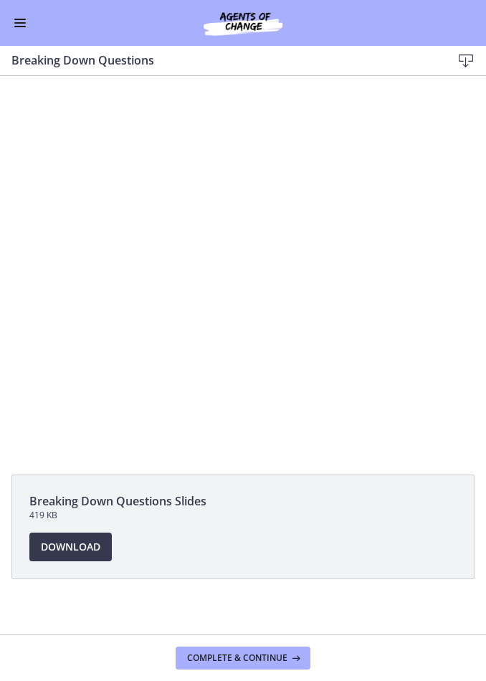
click at [154, 277] on div at bounding box center [243, 266] width 486 height 273
click at [148, 277] on div at bounding box center [243, 266] width 486 height 273
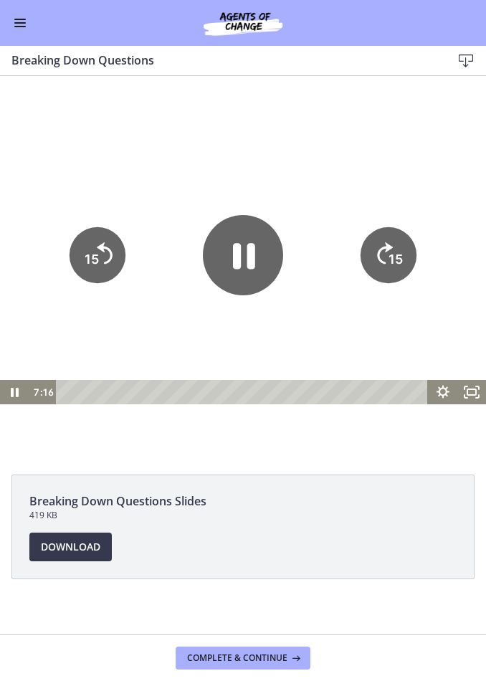
click at [116, 239] on icon "15" at bounding box center [97, 255] width 56 height 56
click at [115, 239] on icon "15" at bounding box center [97, 206] width 70 height 70
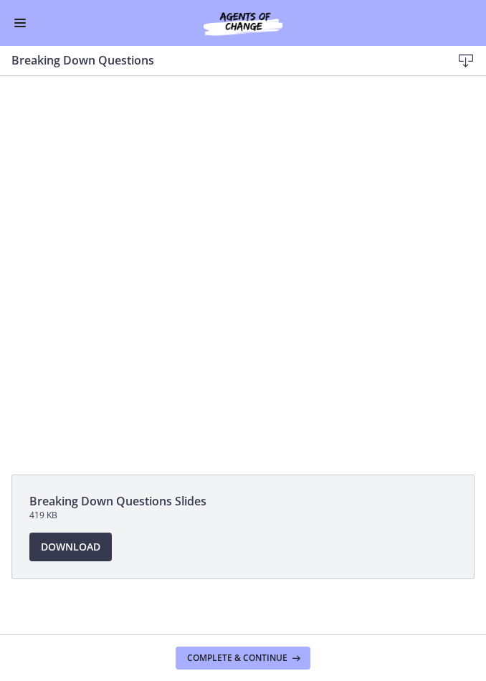
click at [427, 287] on div at bounding box center [243, 266] width 486 height 273
click at [163, 289] on div at bounding box center [243, 266] width 486 height 273
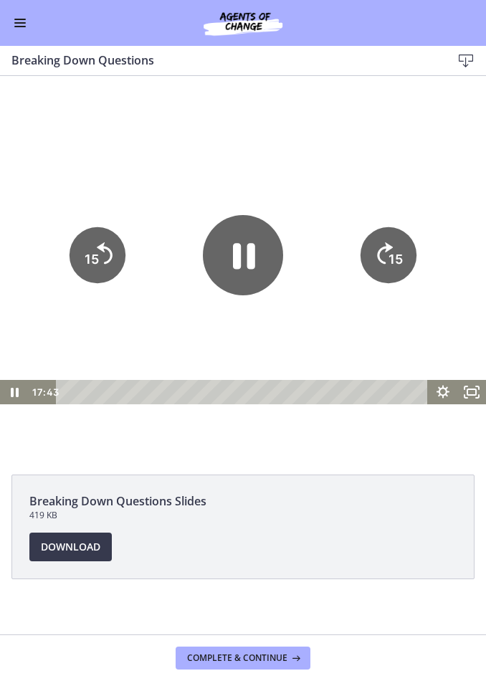
click at [114, 250] on icon "15" at bounding box center [97, 255] width 56 height 56
click at [107, 268] on icon "15" at bounding box center [97, 255] width 56 height 56
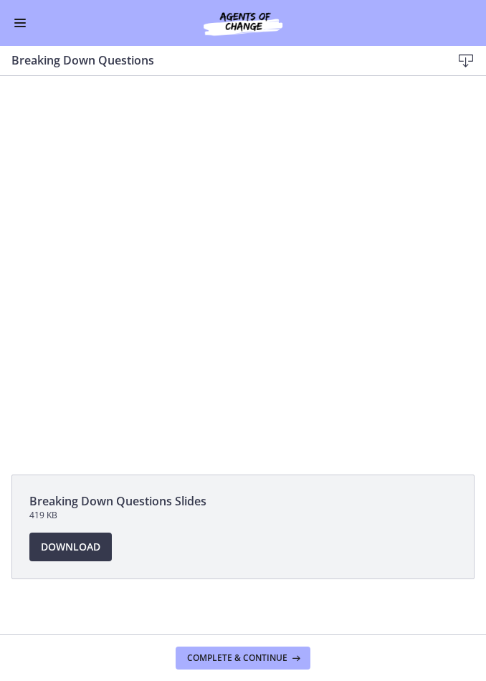
click at [129, 268] on div at bounding box center [243, 266] width 486 height 273
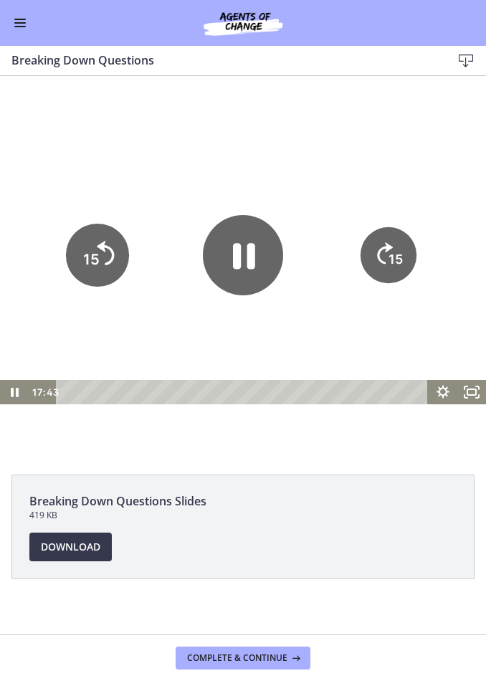
click at [112, 256] on icon "Skip back 15 seconds" at bounding box center [106, 253] width 18 height 24
click at [87, 262] on tspan "15" at bounding box center [92, 258] width 14 height 15
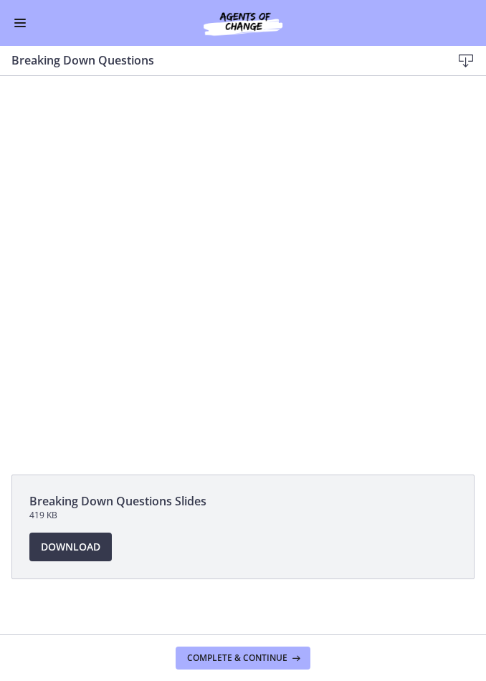
click at [133, 273] on div at bounding box center [243, 266] width 486 height 273
click at [78, 250] on div at bounding box center [243, 266] width 486 height 273
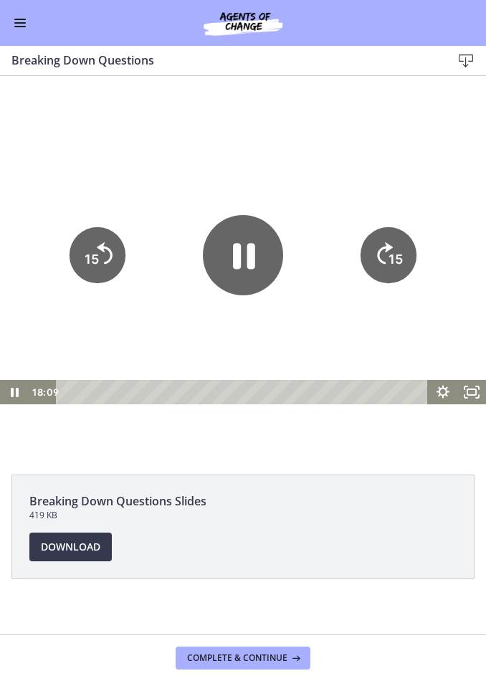
click at [89, 262] on tspan "15" at bounding box center [92, 258] width 14 height 15
click at [245, 259] on icon "Pause" at bounding box center [243, 255] width 90 height 90
click at [273, 264] on icon "Play Video" at bounding box center [243, 255] width 80 height 80
click at [378, 267] on icon "15" at bounding box center [388, 255] width 56 height 56
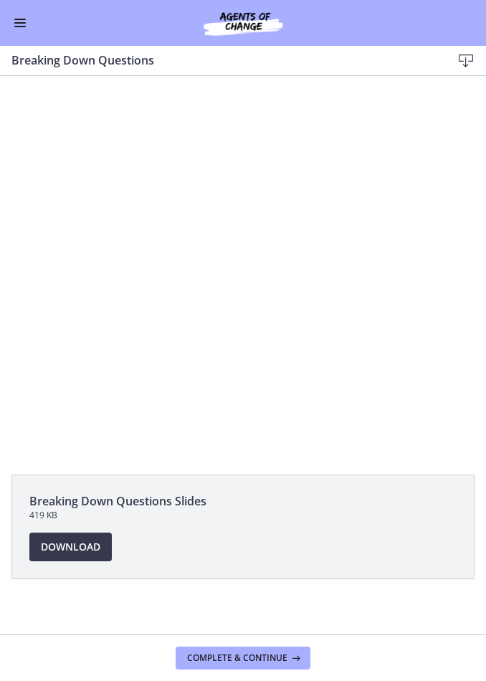
click at [412, 272] on div at bounding box center [243, 266] width 486 height 273
click at [434, 281] on div at bounding box center [243, 266] width 486 height 273
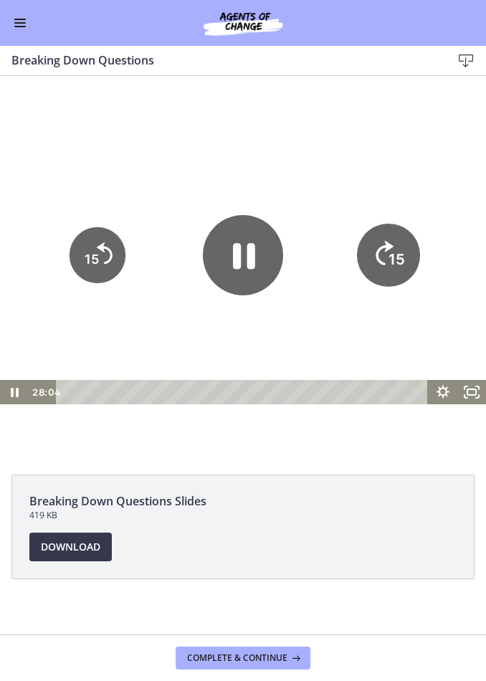
click at [394, 270] on icon "15" at bounding box center [388, 255] width 63 height 63
click at [390, 253] on tspan "15" at bounding box center [397, 259] width 16 height 18
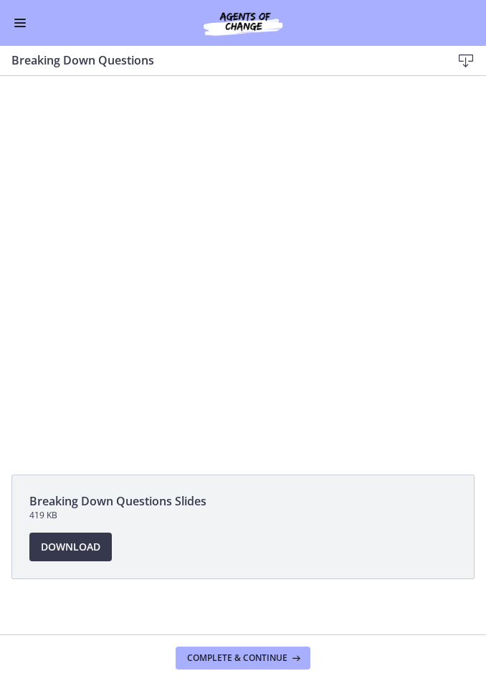
click at [135, 284] on div at bounding box center [243, 266] width 486 height 273
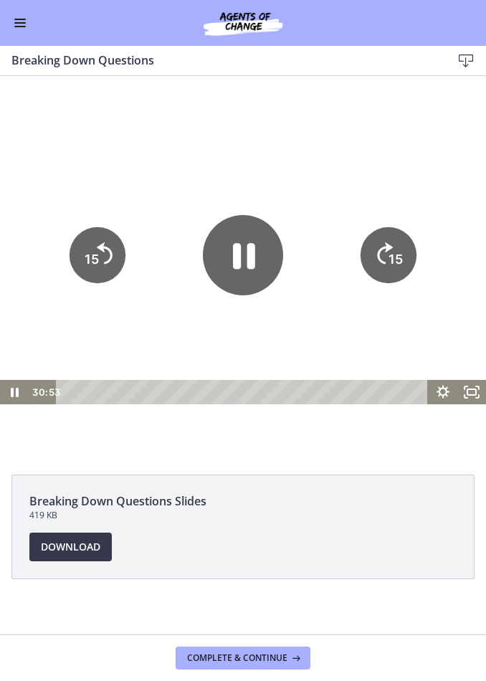
click at [115, 255] on icon "15" at bounding box center [97, 255] width 56 height 56
click at [104, 254] on icon "15" at bounding box center [97, 255] width 56 height 56
click at [104, 262] on icon "15" at bounding box center [97, 255] width 56 height 56
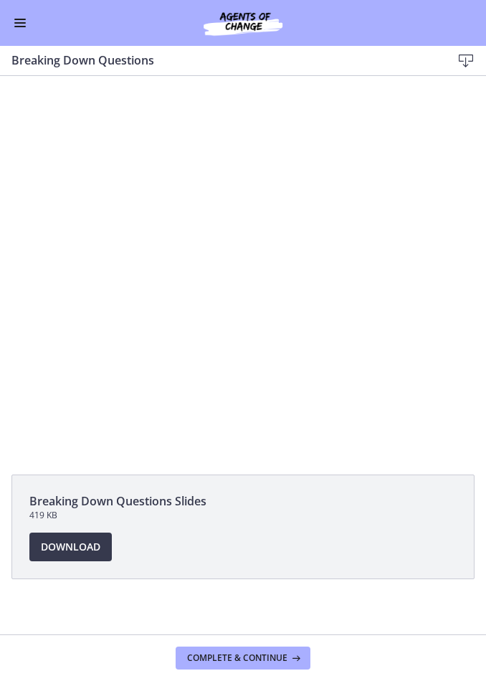
click at [147, 327] on div at bounding box center [243, 266] width 486 height 273
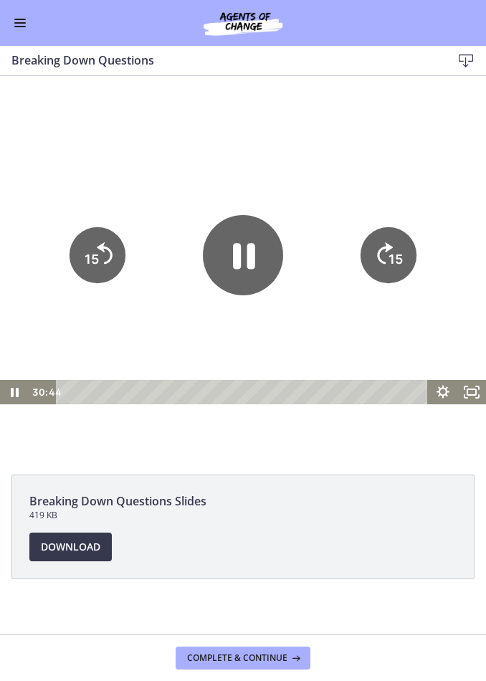
click at [113, 260] on icon "15" at bounding box center [97, 255] width 56 height 56
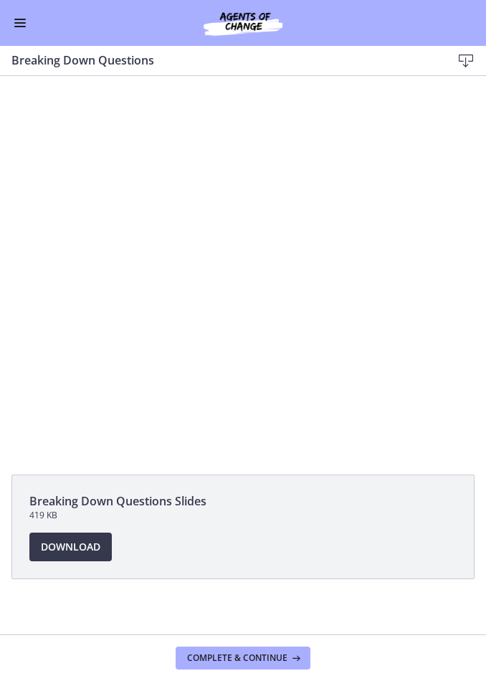
click at [245, 285] on div at bounding box center [243, 266] width 486 height 273
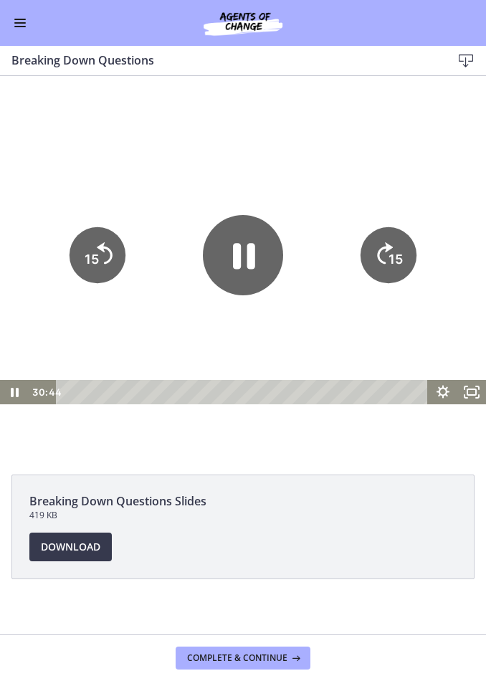
click at [247, 266] on icon "Pause" at bounding box center [244, 256] width 22 height 26
click at [246, 257] on icon "Play Video" at bounding box center [243, 255] width 21 height 28
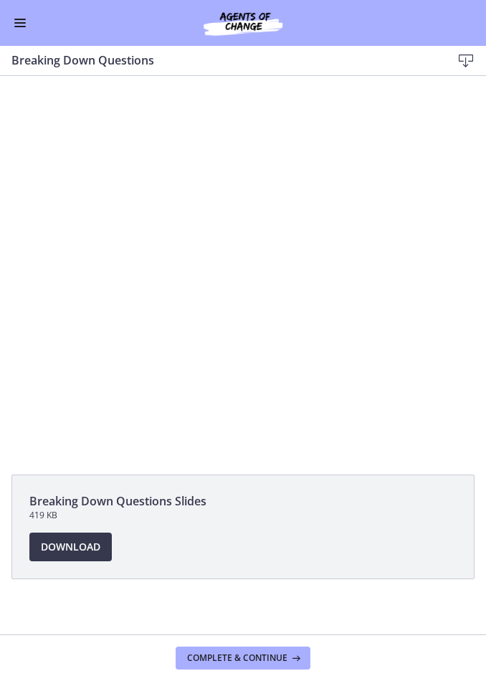
click at [166, 299] on div at bounding box center [243, 266] width 486 height 273
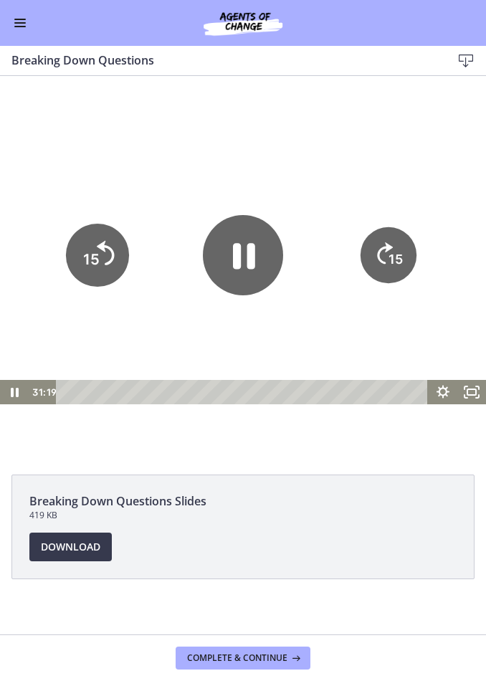
click at [106, 258] on icon "15" at bounding box center [96, 255] width 63 height 63
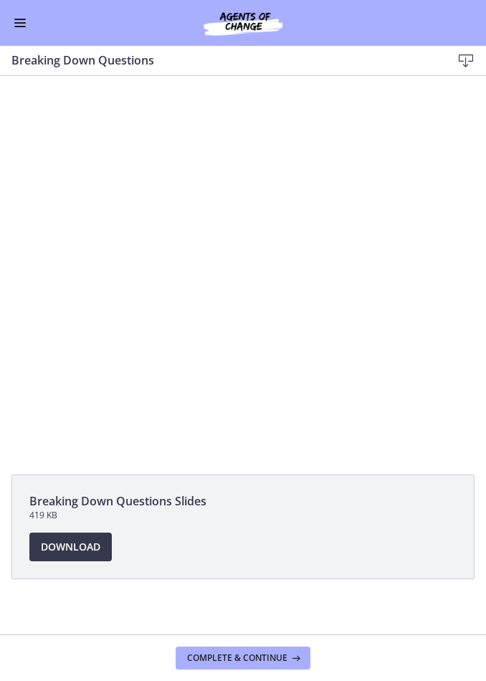
click at [226, 228] on div at bounding box center [243, 266] width 486 height 273
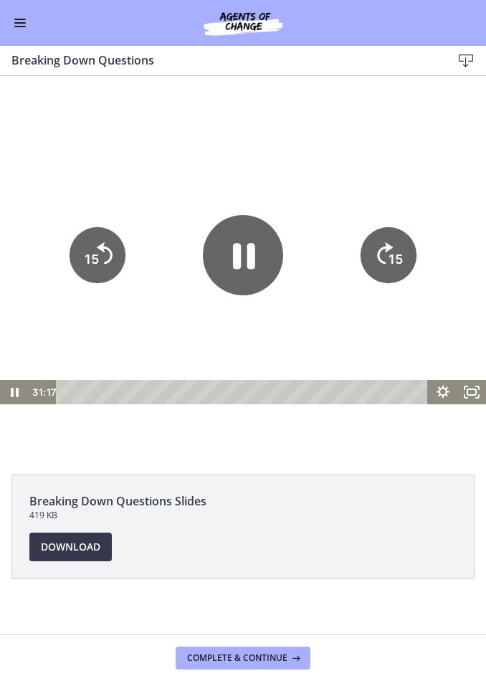
click at [241, 250] on icon "Pause" at bounding box center [243, 255] width 80 height 80
click at [243, 260] on icon "Play Video" at bounding box center [243, 255] width 21 height 28
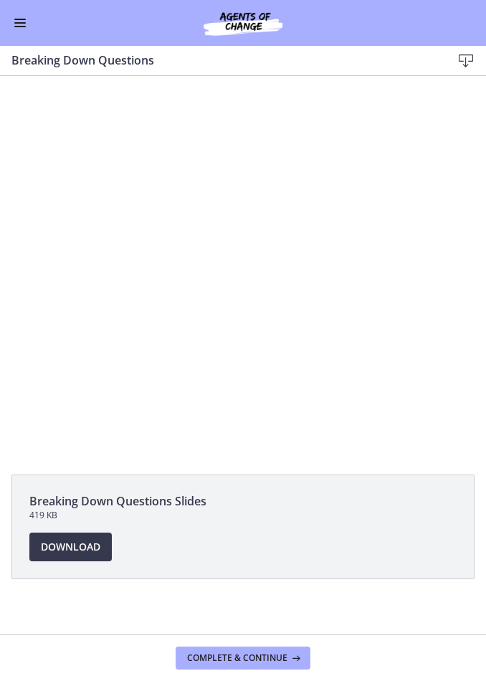
click at [184, 242] on div at bounding box center [243, 266] width 486 height 273
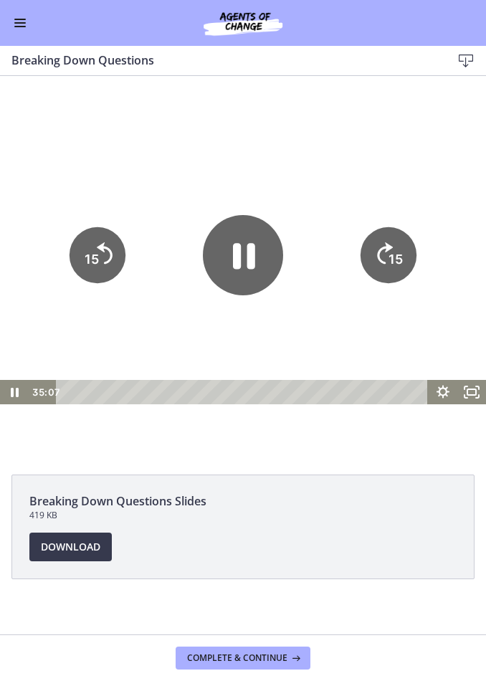
click at [207, 264] on icon "Pause" at bounding box center [243, 255] width 80 height 80
click at [241, 267] on icon "Play Video" at bounding box center [243, 255] width 80 height 80
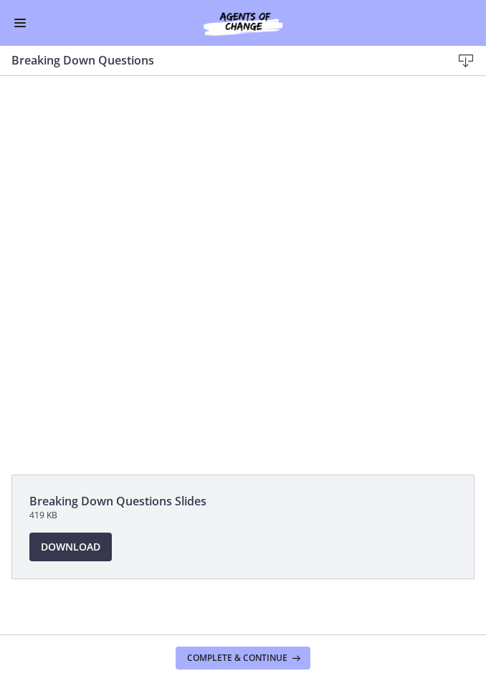
click at [194, 244] on div at bounding box center [243, 266] width 486 height 273
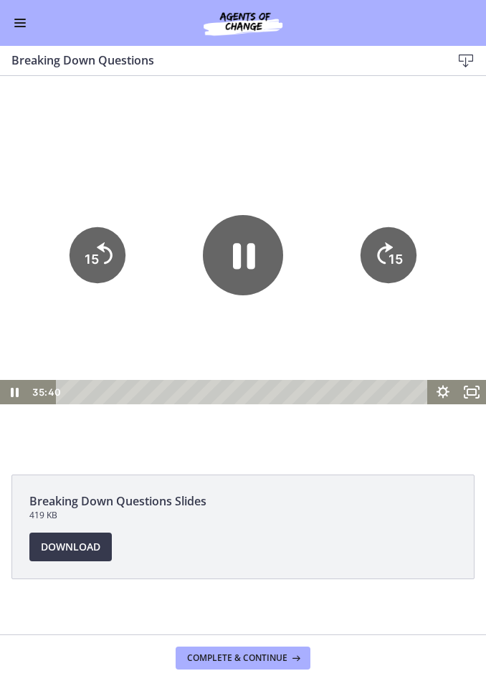
click at [231, 247] on icon "Pause" at bounding box center [243, 255] width 80 height 80
click at [238, 254] on icon "Play Video" at bounding box center [243, 255] width 21 height 28
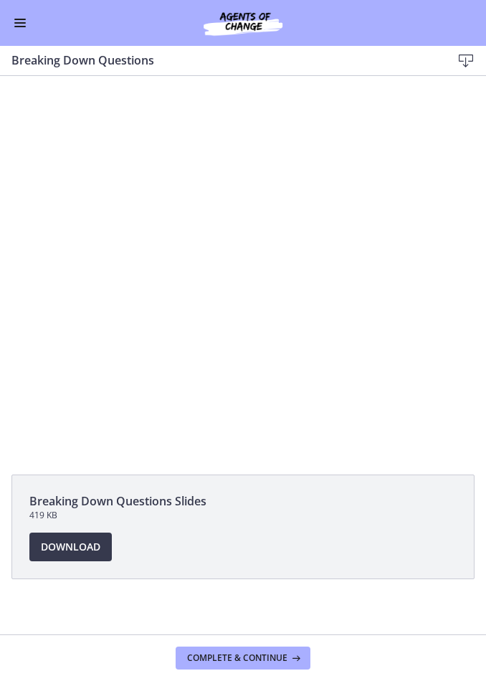
click at [214, 251] on div at bounding box center [243, 266] width 486 height 273
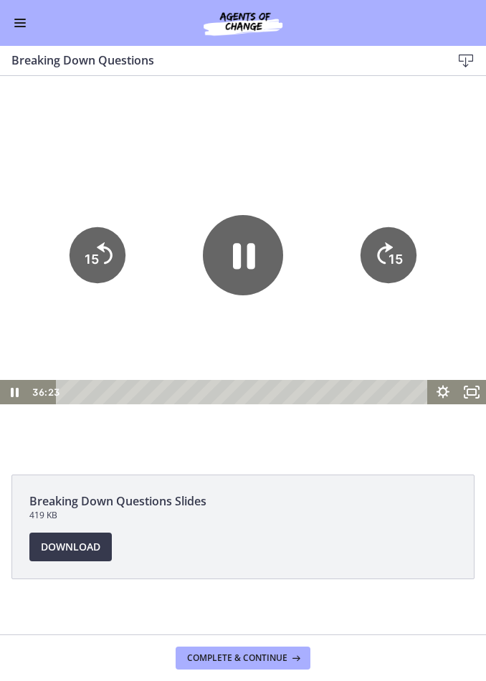
click at [236, 261] on icon "Pause" at bounding box center [244, 256] width 22 height 26
click at [102, 253] on icon "15" at bounding box center [97, 255] width 56 height 56
click at [244, 256] on icon "Play Video" at bounding box center [243, 255] width 21 height 28
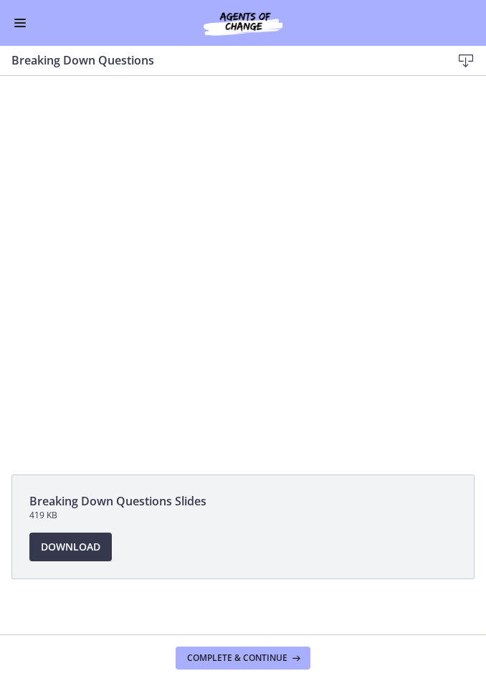
click at [255, 254] on div at bounding box center [243, 266] width 486 height 273
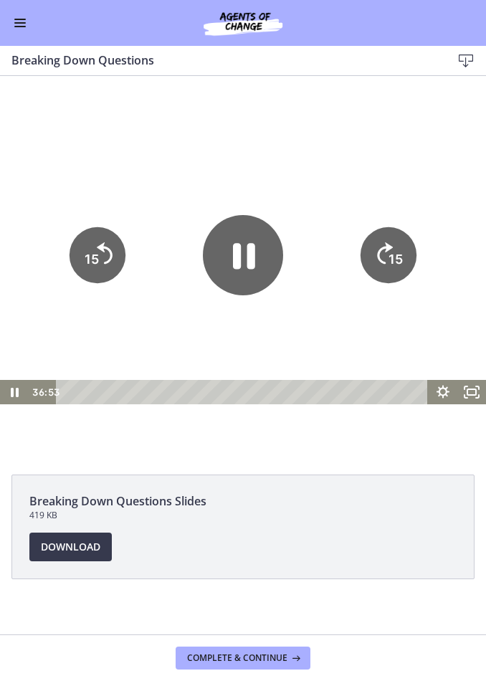
click at [245, 251] on icon "Pause" at bounding box center [243, 255] width 80 height 80
click at [230, 272] on icon "Play Video" at bounding box center [243, 255] width 80 height 80
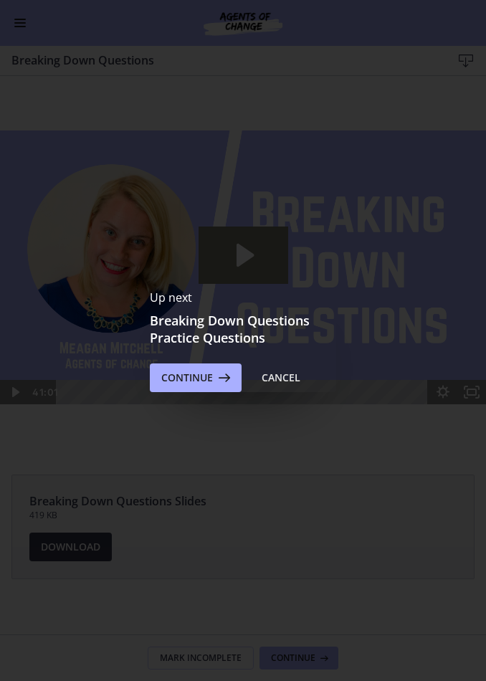
scroll to position [0, 0]
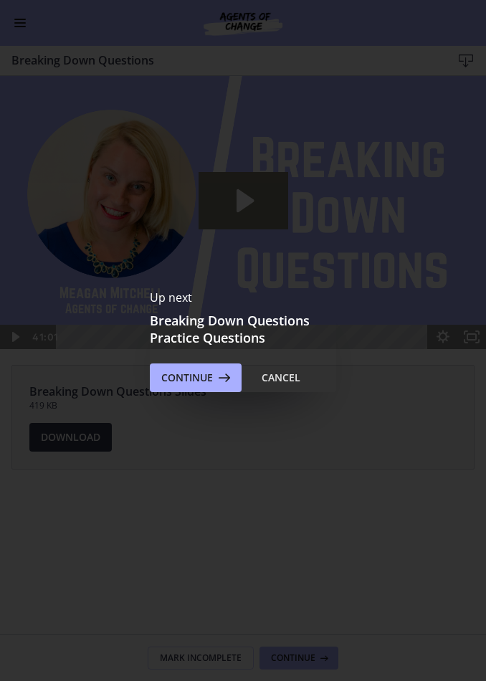
click at [211, 374] on span "Continue" at bounding box center [187, 377] width 52 height 17
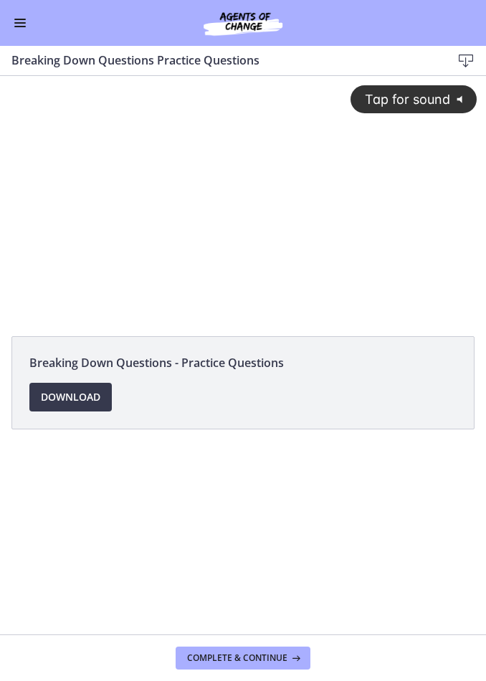
click at [433, 101] on span "Tap for sound" at bounding box center [401, 99] width 98 height 15
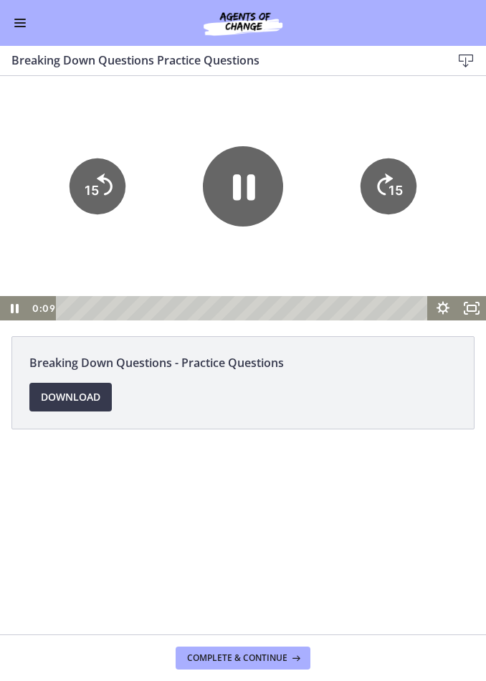
click at [259, 206] on icon "Pause" at bounding box center [243, 186] width 80 height 80
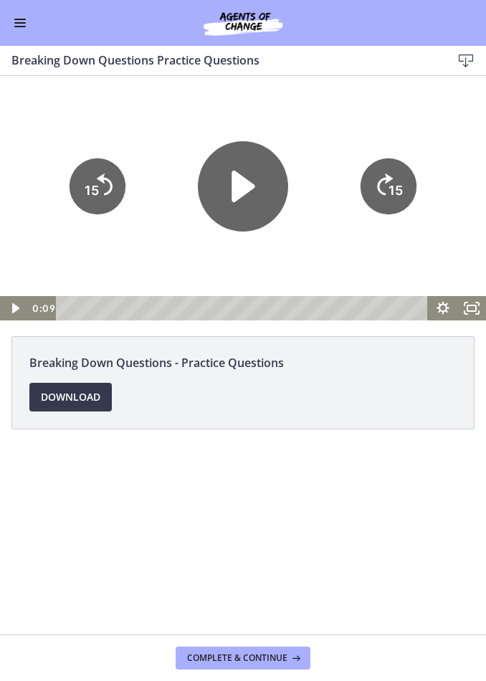
click at [246, 178] on icon "Play Video" at bounding box center [243, 186] width 90 height 90
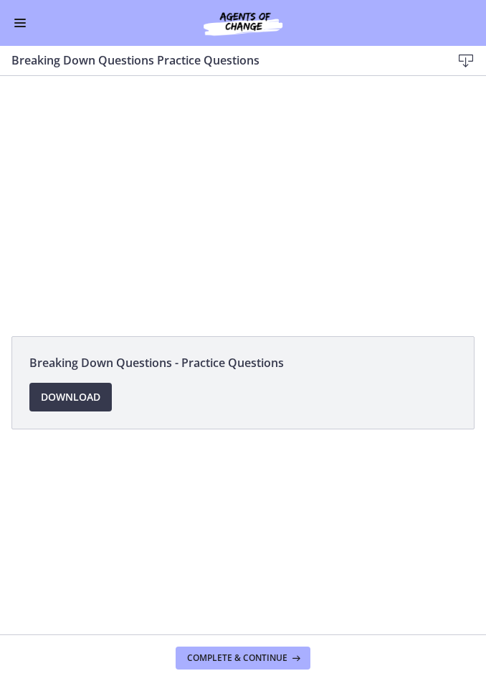
click at [238, 186] on div at bounding box center [243, 198] width 486 height 244
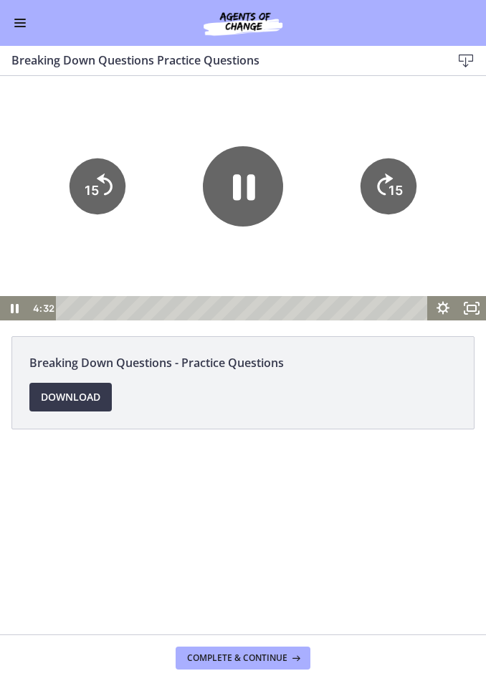
click at [270, 193] on icon "Pause" at bounding box center [243, 186] width 80 height 80
click at [263, 203] on icon "Play Video" at bounding box center [243, 186] width 80 height 80
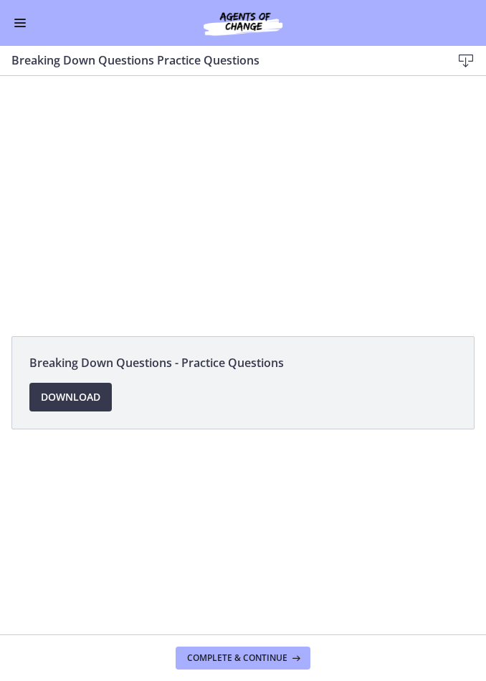
click at [236, 216] on div at bounding box center [243, 198] width 486 height 244
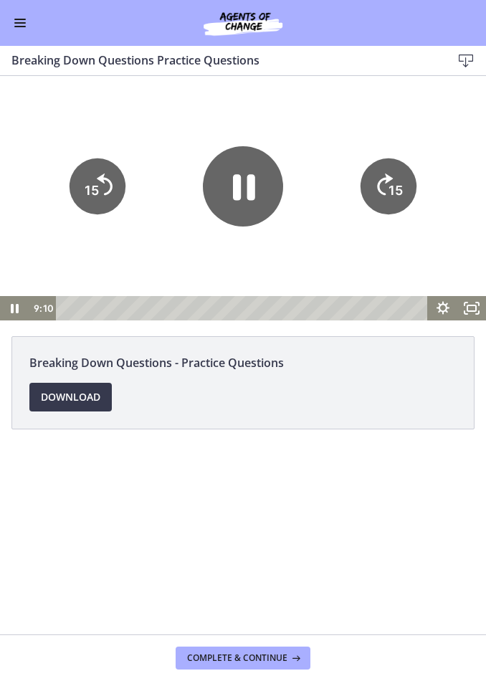
click at [251, 201] on icon "Pause" at bounding box center [243, 186] width 80 height 80
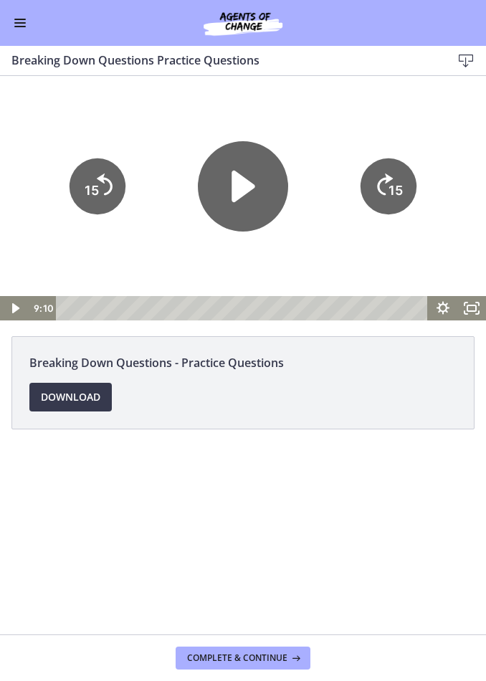
click at [249, 183] on icon "Play Video" at bounding box center [242, 186] width 23 height 32
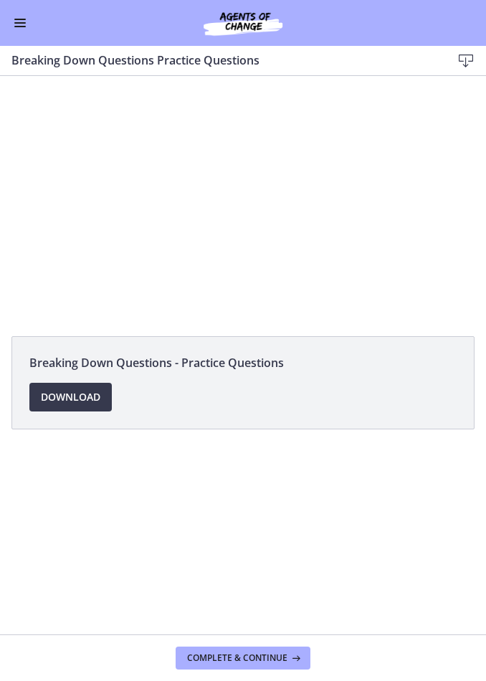
click at [385, 216] on div at bounding box center [243, 198] width 486 height 244
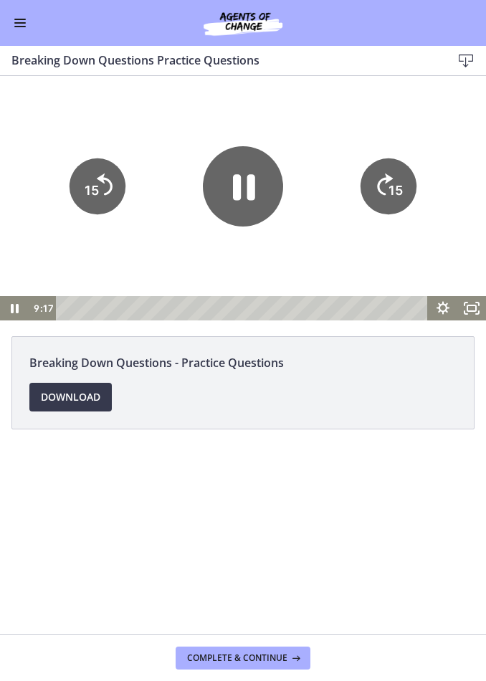
click at [383, 199] on icon "15" at bounding box center [388, 186] width 56 height 56
click at [390, 197] on tspan "15" at bounding box center [396, 189] width 14 height 15
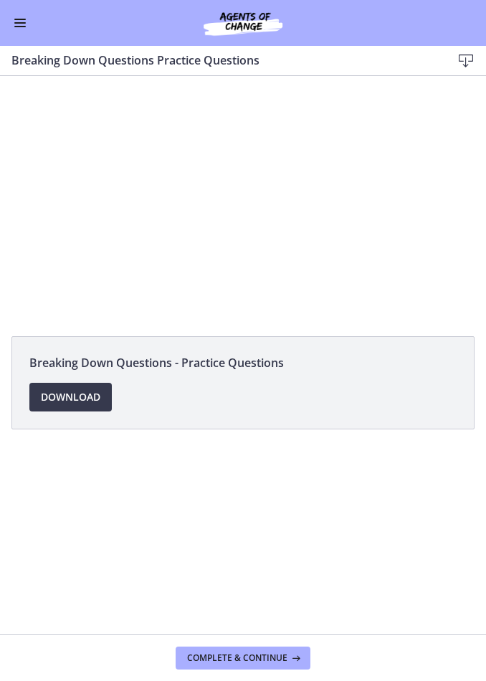
click at [383, 190] on div at bounding box center [243, 198] width 486 height 244
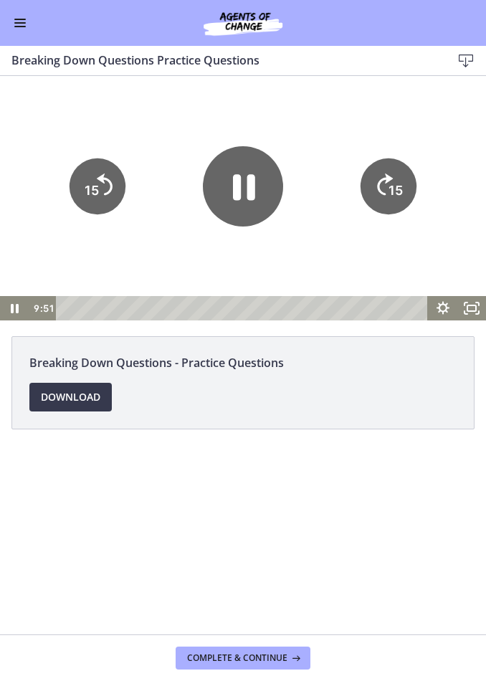
click at [386, 197] on icon "15" at bounding box center [388, 186] width 56 height 56
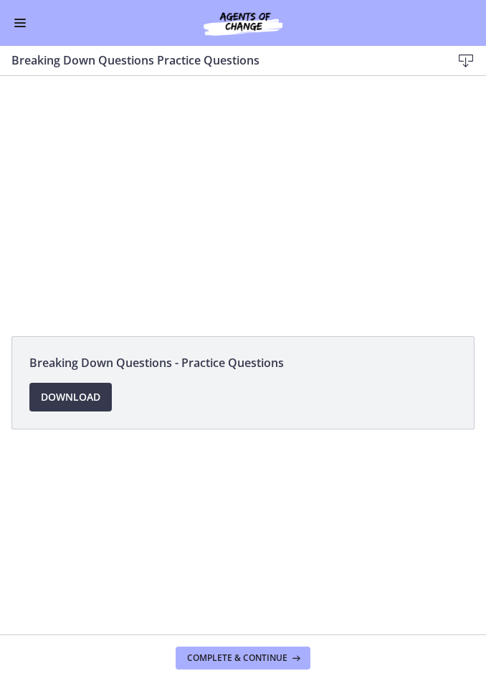
click at [240, 196] on div at bounding box center [243, 198] width 486 height 244
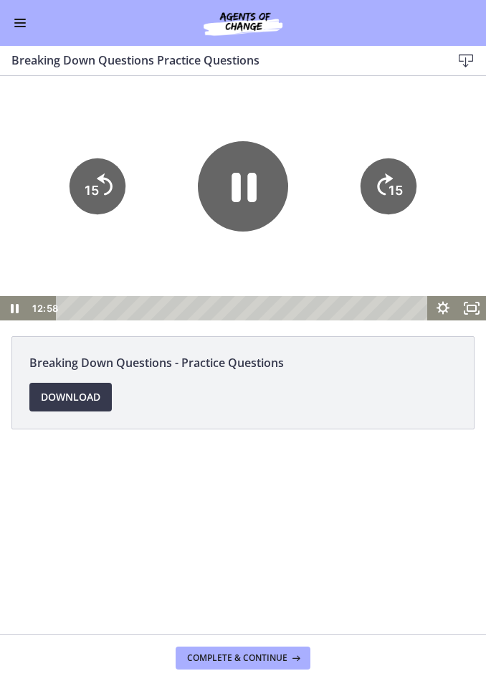
click at [247, 204] on icon "Pause" at bounding box center [243, 186] width 90 height 90
click at [274, 202] on icon "Play Video" at bounding box center [243, 186] width 80 height 80
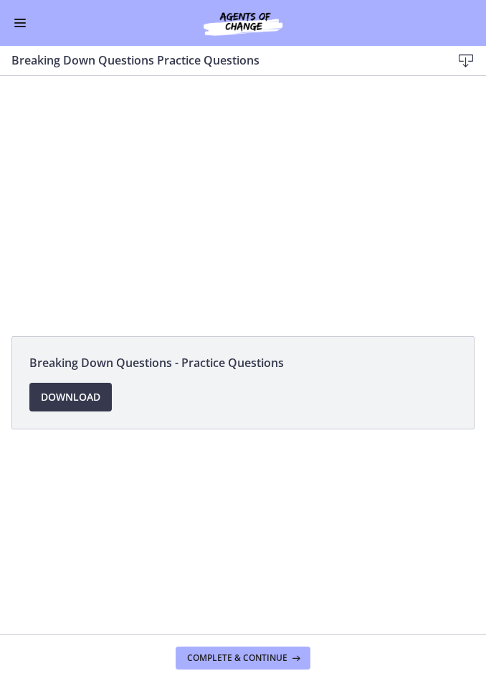
click at [218, 194] on div at bounding box center [243, 198] width 486 height 244
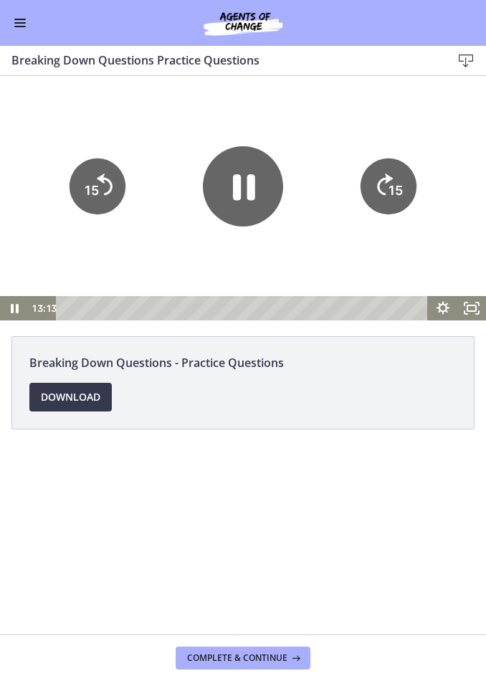
click at [260, 198] on icon "Pause" at bounding box center [243, 186] width 80 height 80
click at [251, 208] on icon "Play Video" at bounding box center [243, 186] width 80 height 80
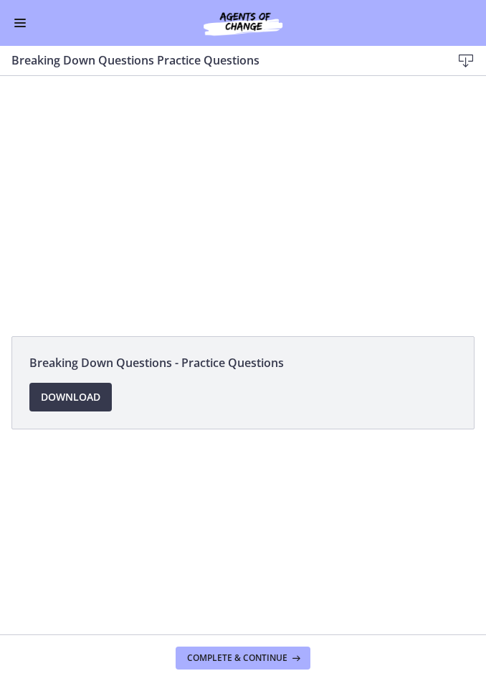
click at [260, 192] on div at bounding box center [243, 198] width 486 height 244
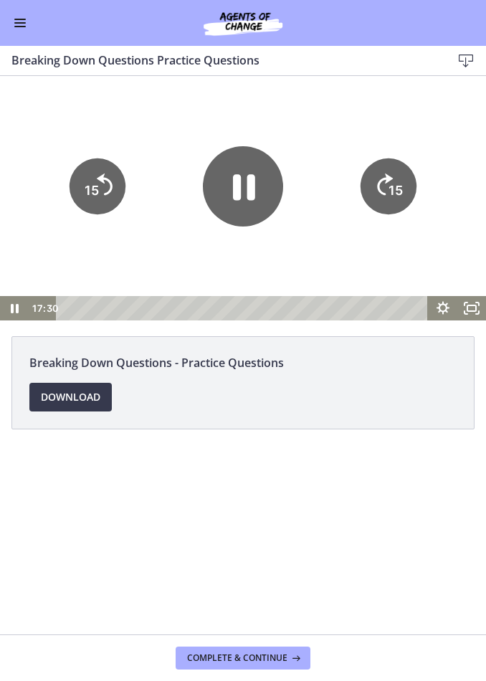
click at [249, 188] on icon "Pause" at bounding box center [244, 187] width 22 height 26
click at [253, 202] on icon "Play Video" at bounding box center [243, 186] width 80 height 80
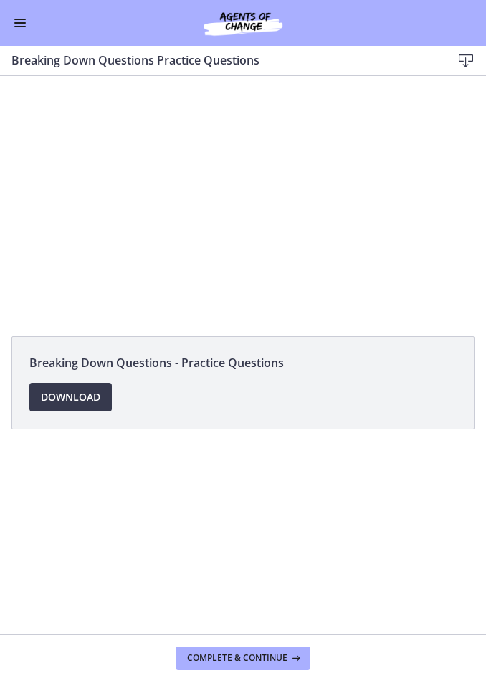
click at [249, 207] on div at bounding box center [243, 198] width 486 height 244
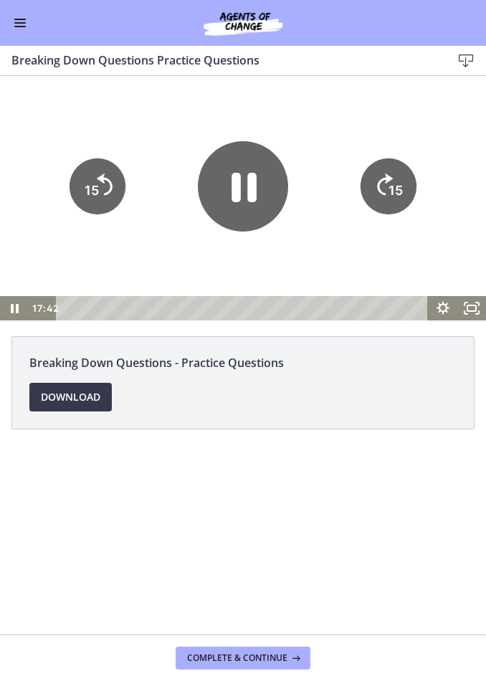
click at [254, 206] on icon "Pause" at bounding box center [243, 186] width 90 height 90
click at [260, 191] on icon "Play Video" at bounding box center [243, 186] width 80 height 80
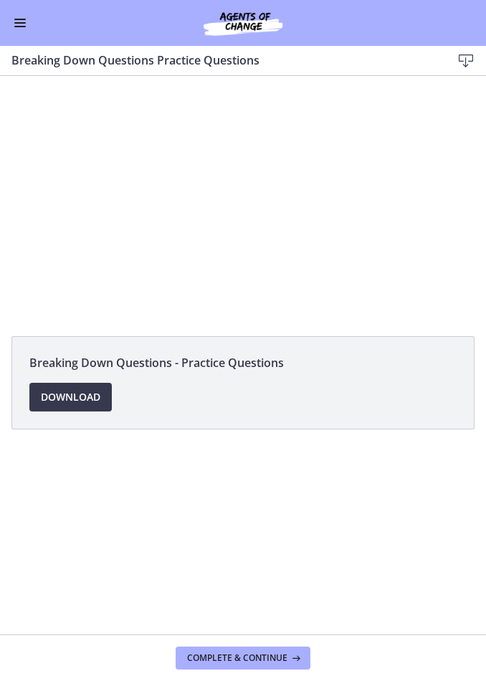
click at [273, 221] on div at bounding box center [243, 198] width 486 height 244
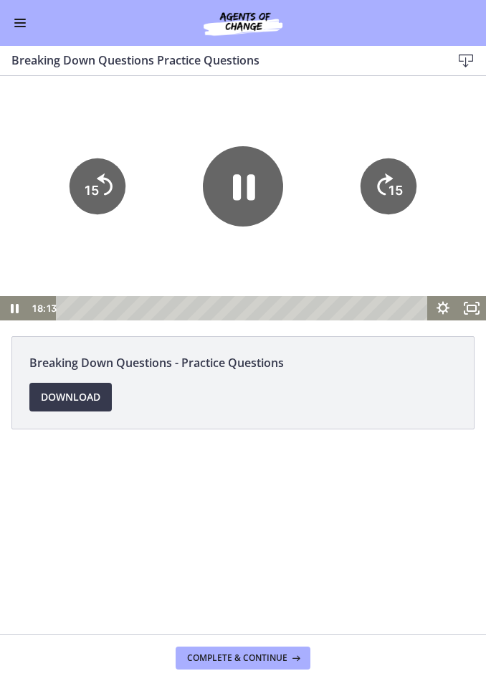
click at [246, 211] on icon "Pause" at bounding box center [243, 186] width 80 height 80
click at [266, 196] on icon "Play Video" at bounding box center [243, 186] width 80 height 80
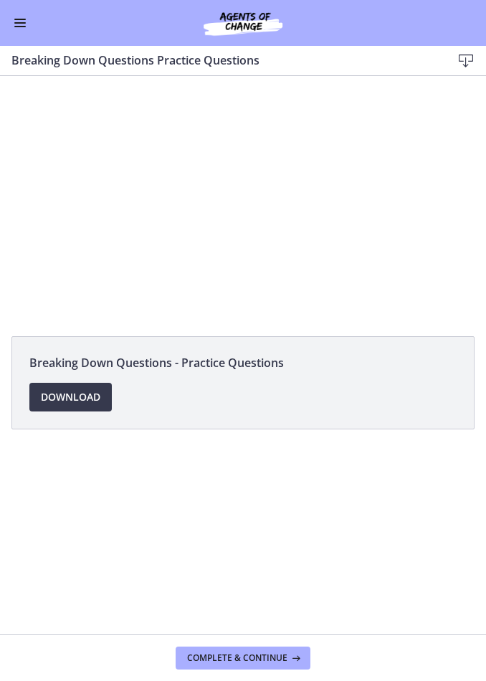
click at [275, 231] on div at bounding box center [243, 198] width 486 height 244
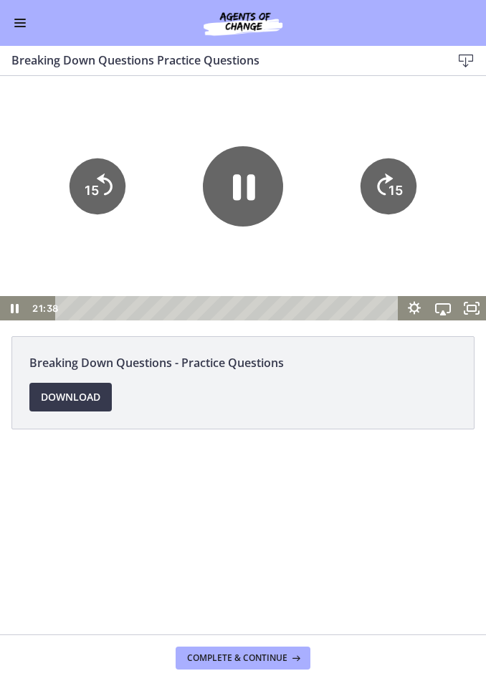
click at [257, 194] on icon "Pause" at bounding box center [243, 186] width 80 height 80
click at [253, 189] on icon "Play Video" at bounding box center [243, 186] width 80 height 80
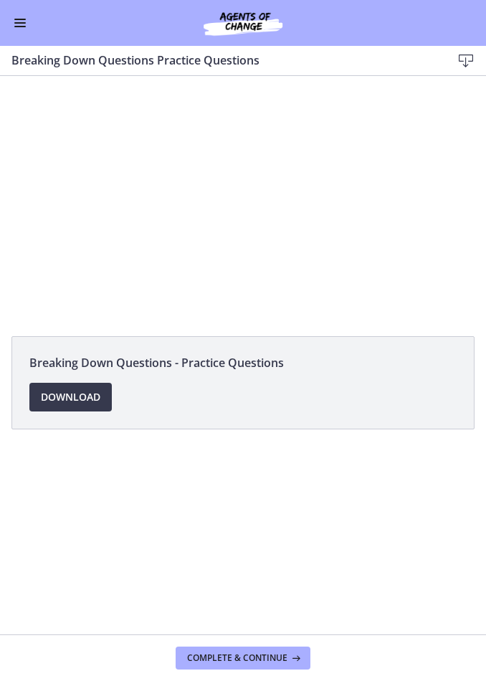
scroll to position [79, 0]
click at [423, 151] on div at bounding box center [243, 198] width 486 height 244
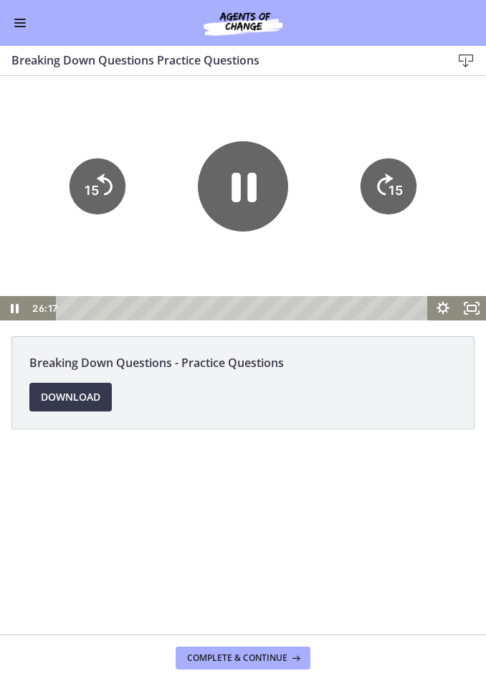
click at [259, 188] on icon "Pause" at bounding box center [243, 186] width 90 height 90
click at [274, 193] on icon "Play Video" at bounding box center [243, 186] width 80 height 80
click at [249, 205] on icon "Pause" at bounding box center [243, 186] width 80 height 80
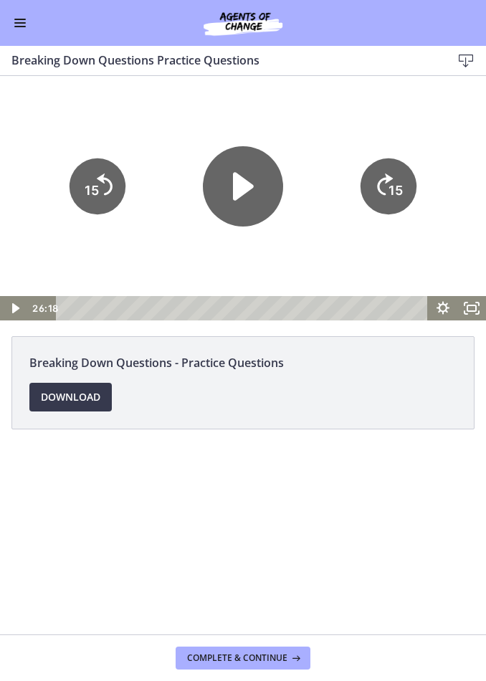
click at [247, 189] on icon "Play Video" at bounding box center [243, 186] width 21 height 28
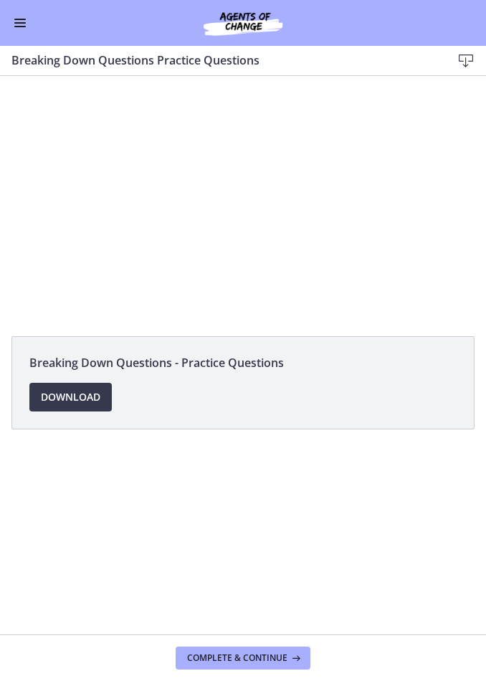
click at [412, 214] on div at bounding box center [243, 198] width 486 height 244
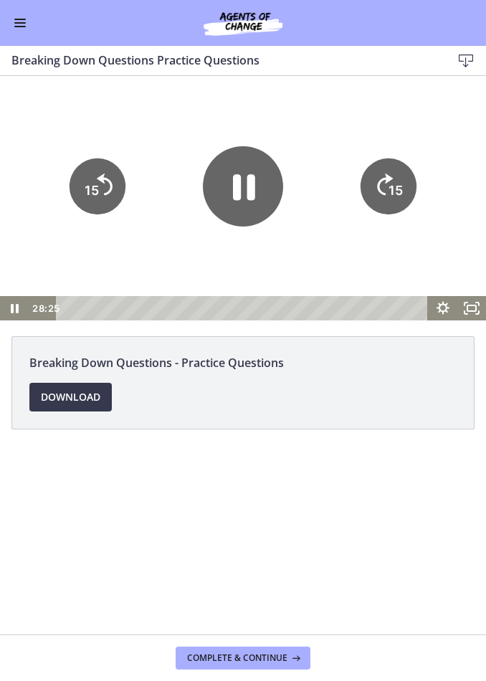
click at [391, 182] on text "15" at bounding box center [396, 189] width 14 height 15
click at [396, 180] on icon "15" at bounding box center [388, 186] width 56 height 56
click at [400, 177] on icon "15" at bounding box center [388, 185] width 63 height 63
click at [402, 176] on icon "15" at bounding box center [388, 185] width 63 height 63
click at [403, 176] on icon "15" at bounding box center [388, 185] width 63 height 63
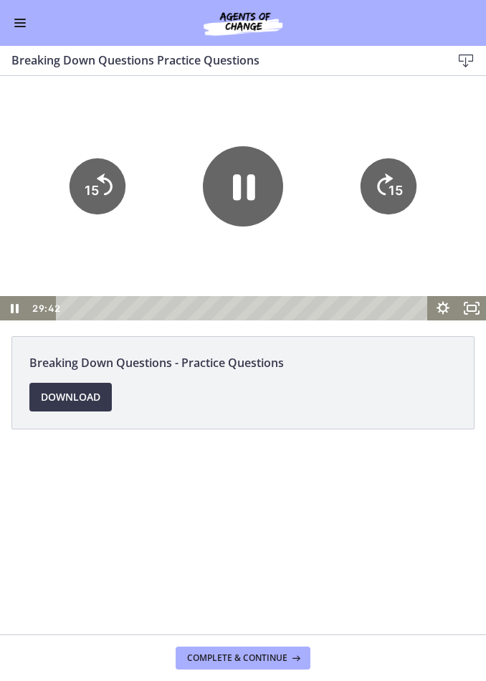
click at [403, 176] on icon "15" at bounding box center [388, 186] width 56 height 56
click at [400, 159] on icon "15" at bounding box center [388, 186] width 56 height 56
click at [400, 159] on icon "15" at bounding box center [388, 137] width 70 height 70
click at [402, 187] on tspan "15" at bounding box center [396, 189] width 14 height 15
click at [399, 185] on tspan "15" at bounding box center [396, 189] width 14 height 15
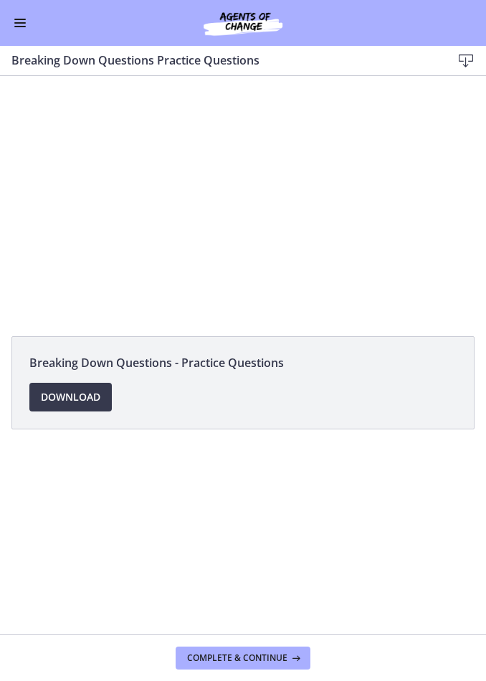
click at [436, 251] on div at bounding box center [243, 198] width 486 height 244
click at [272, 660] on span "Complete & continue" at bounding box center [237, 657] width 100 height 11
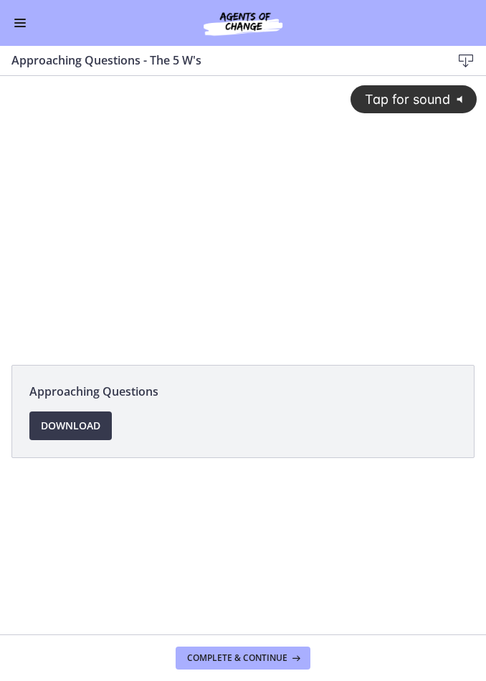
click at [241, 214] on div "Tap for sound @keyframes VOLUME_SMALL_WAVE_FLASH { 0% { opacity: 0; } 33% { opa…" at bounding box center [243, 200] width 486 height 249
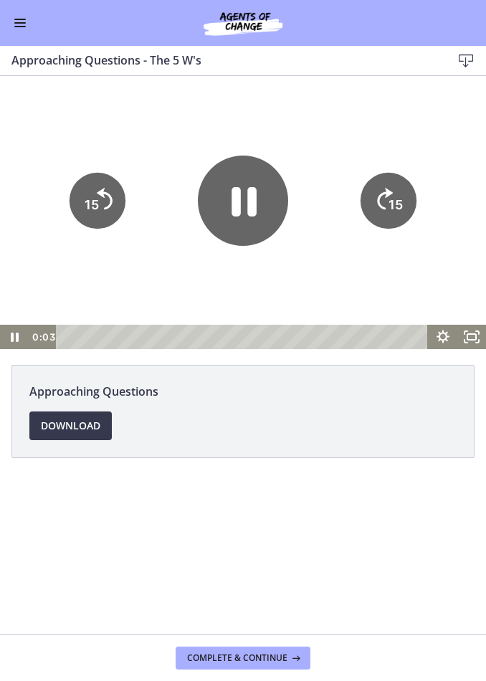
click at [262, 197] on icon "Pause" at bounding box center [243, 200] width 90 height 90
